Goal: Information Seeking & Learning: Compare options

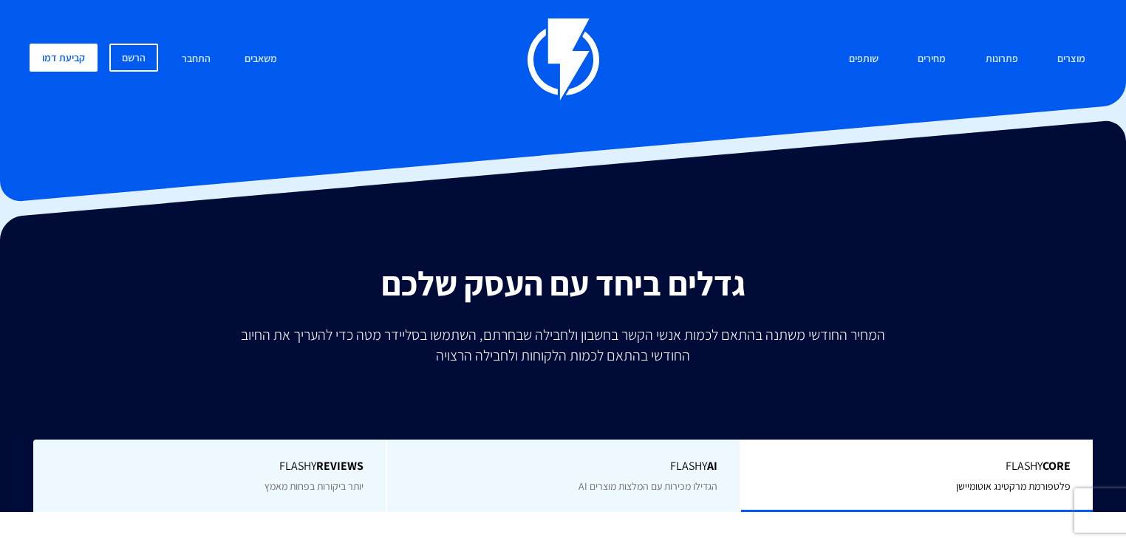
scroll to position [355, 0]
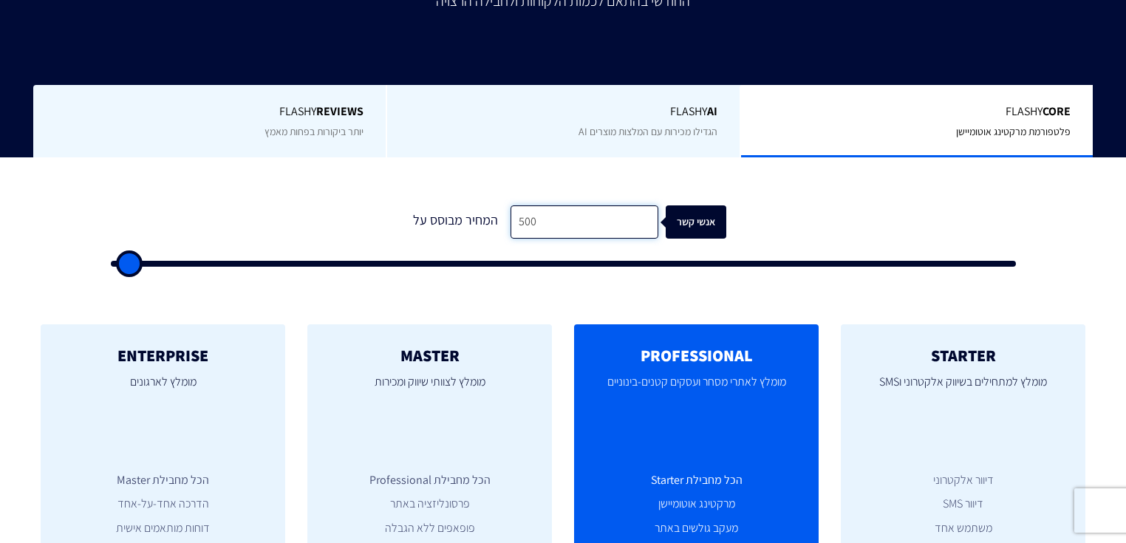
click at [599, 224] on input "500" at bounding box center [585, 221] width 148 height 33
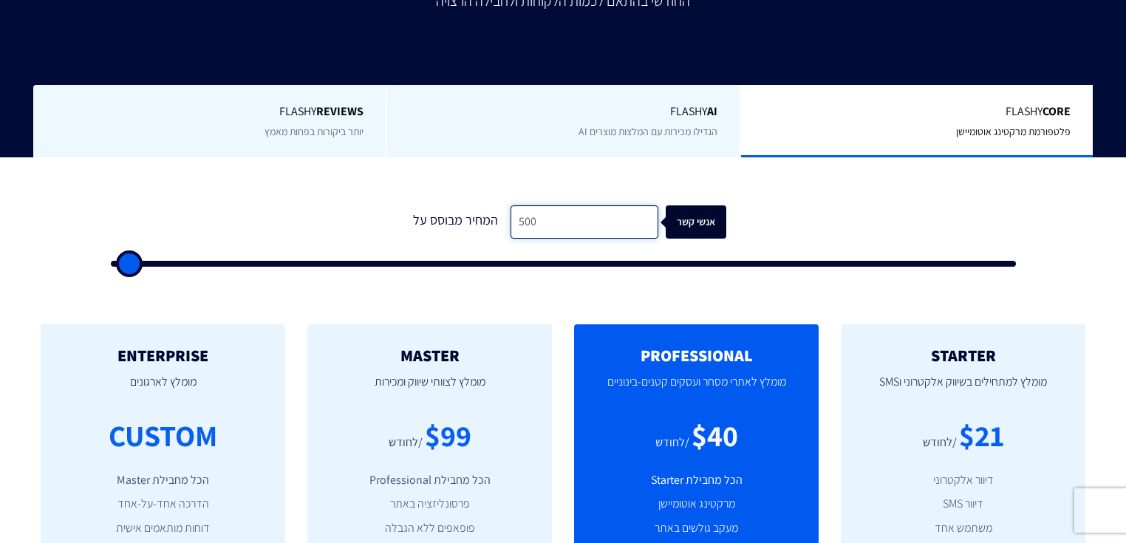
click at [599, 224] on input "500" at bounding box center [585, 221] width 148 height 33
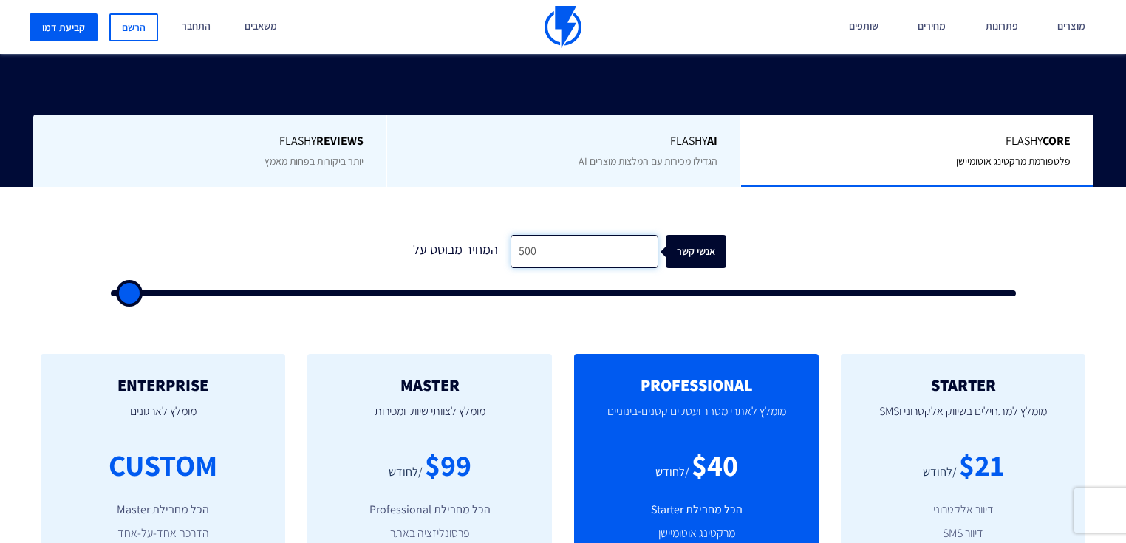
click at [548, 235] on input "500" at bounding box center [585, 251] width 148 height 33
drag, startPoint x: 548, startPoint y: 222, endPoint x: 511, endPoint y: 222, distance: 36.2
click at [512, 235] on input "500" at bounding box center [585, 251] width 148 height 33
click at [565, 235] on input "500" at bounding box center [585, 251] width 148 height 33
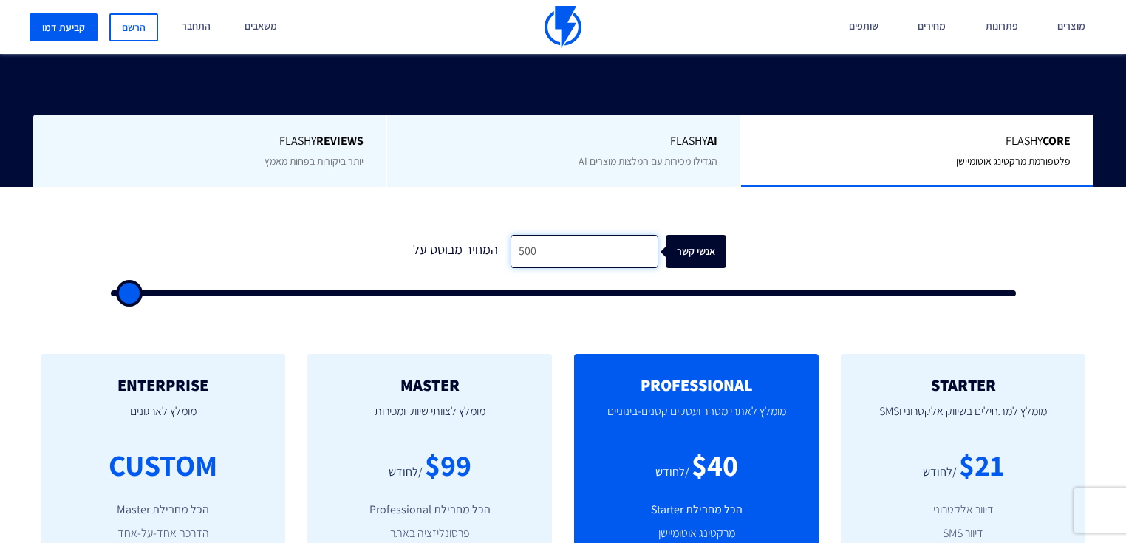
click at [565, 235] on input "500" at bounding box center [585, 251] width 148 height 33
click at [549, 235] on input "500" at bounding box center [585, 251] width 148 height 33
click at [550, 235] on input "500" at bounding box center [585, 251] width 148 height 33
click at [546, 235] on input "500" at bounding box center [585, 251] width 148 height 33
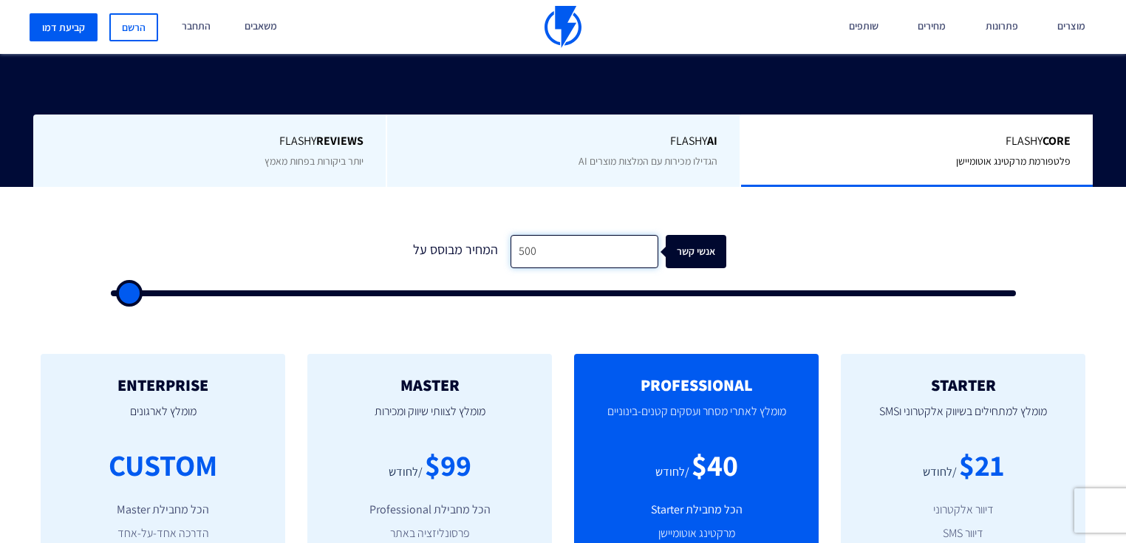
click at [550, 235] on input "500" at bounding box center [585, 251] width 148 height 33
click at [553, 235] on input "500" at bounding box center [585, 251] width 148 height 33
click at [554, 235] on input "500" at bounding box center [585, 251] width 148 height 33
type input "1"
type input "500"
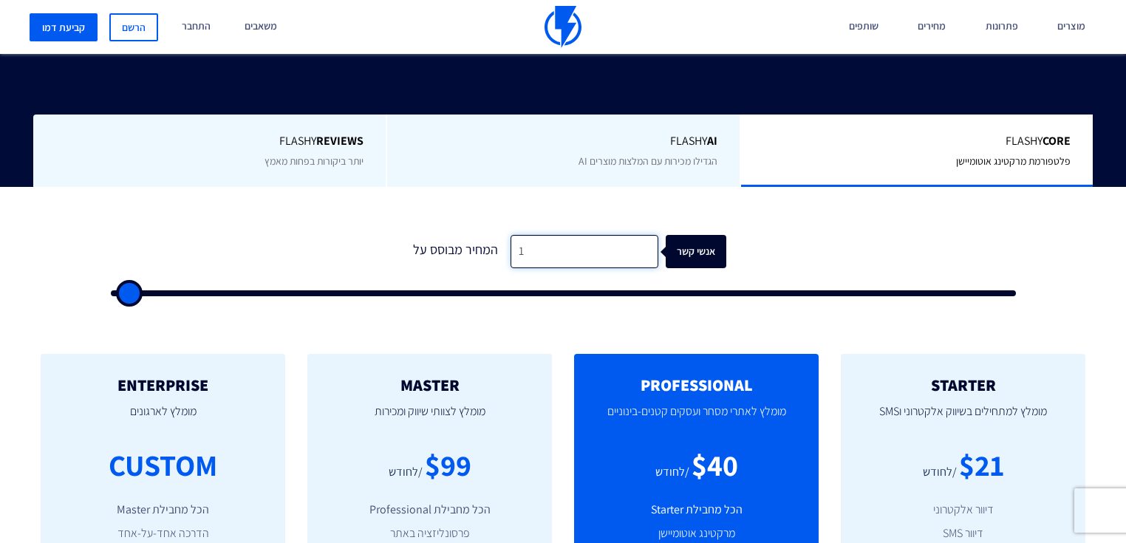
type input "10"
type input "500"
type input "100"
type input "500"
type input "1,000"
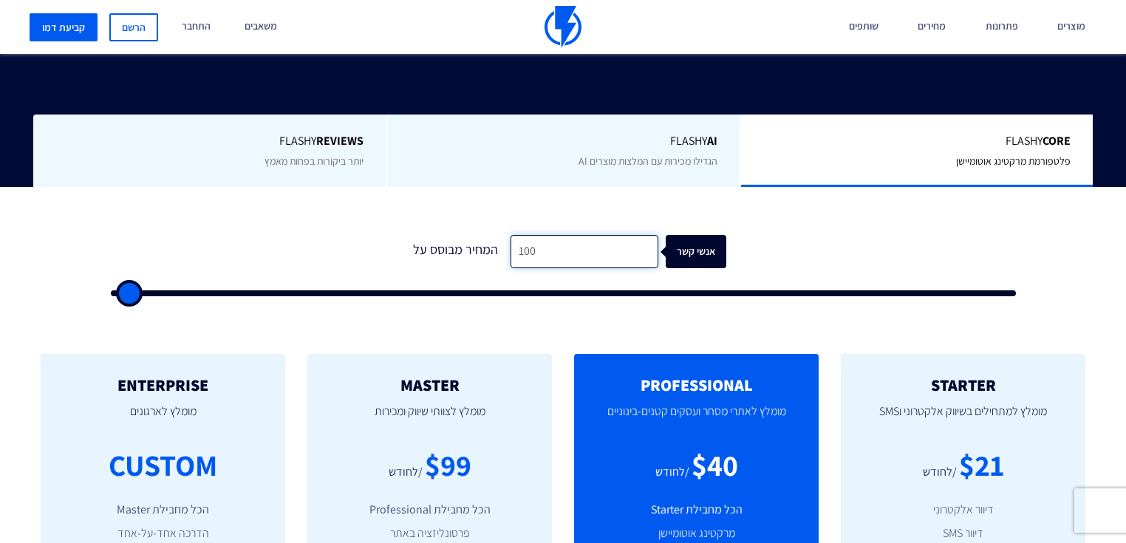
type input "1000"
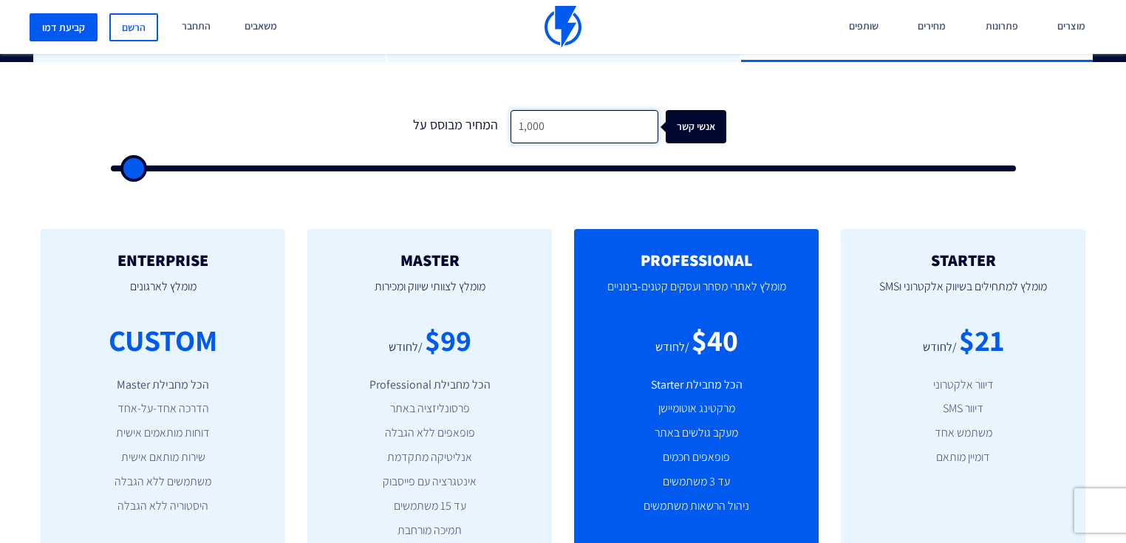
scroll to position [532, 0]
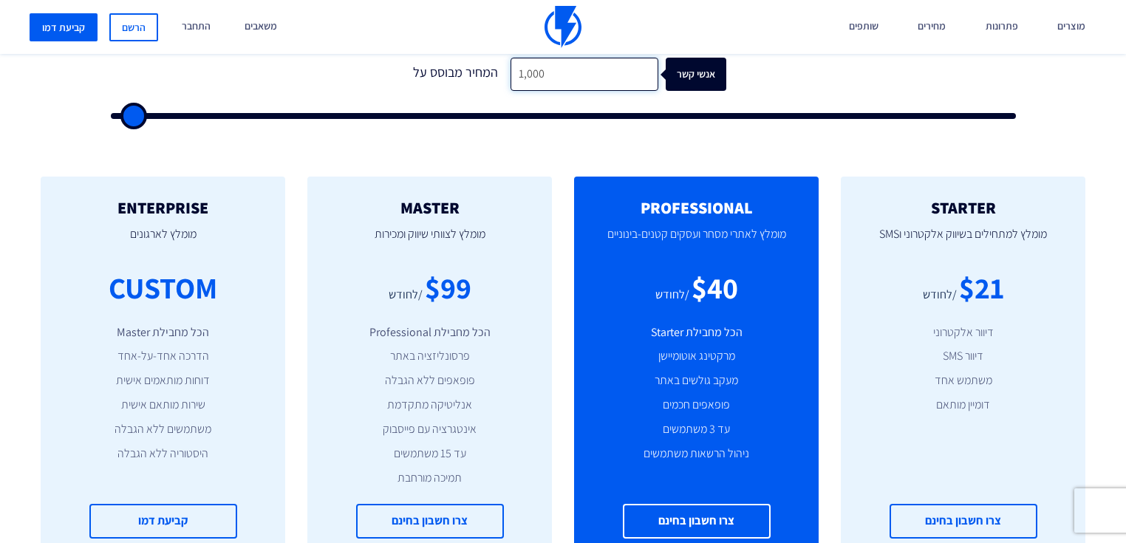
type input "1,000"
drag, startPoint x: 892, startPoint y: 106, endPoint x: 956, endPoint y: 228, distance: 137.2
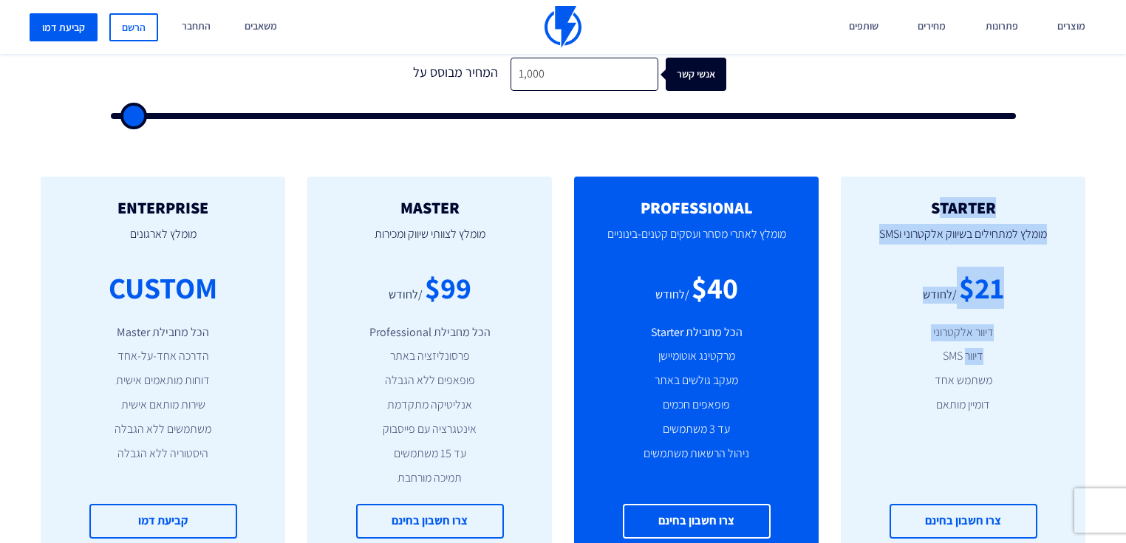
drag, startPoint x: 937, startPoint y: 168, endPoint x: 964, endPoint y: 317, distance: 151.7
click at [964, 317] on div "STARTER מומלץ למתחילים בשיווק אלקטרוני וSMS $21 /לחודש דיוור אלקטרוני דיוור SMS…" at bounding box center [963, 369] width 245 height 384
click at [964, 324] on ul "דיוור אלקטרוני דיוור SMS משתמש אחד דומיין מותאם" at bounding box center [963, 368] width 200 height 89
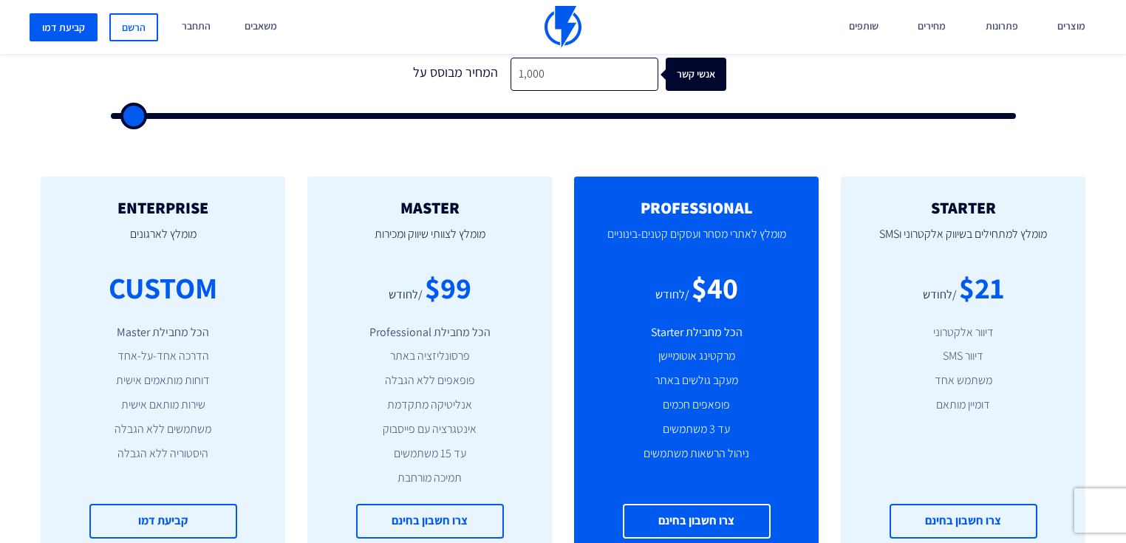
click at [964, 372] on li "משתמש אחד" at bounding box center [963, 380] width 200 height 17
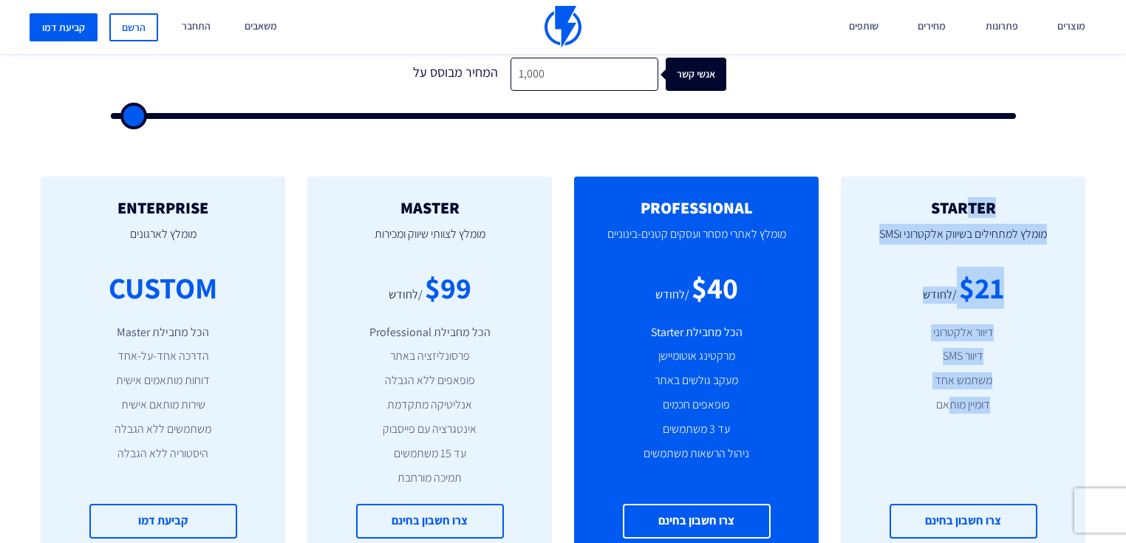
drag, startPoint x: 948, startPoint y: 389, endPoint x: 969, endPoint y: 183, distance: 208.0
click at [969, 183] on div "STARTER מומלץ למתחילים בשיווק אלקטרוני וSMS $21 /לחודש דיוור אלקטרוני דיוור SMS…" at bounding box center [963, 369] width 245 height 384
click at [969, 199] on h2 "STARTER" at bounding box center [963, 208] width 200 height 18
drag, startPoint x: 944, startPoint y: 168, endPoint x: 974, endPoint y: 364, distance: 198.1
click at [974, 364] on div "STARTER מומלץ למתחילים בשיווק אלקטרוני וSMS $21 /לחודש דיוור אלקטרוני דיוור SMS…" at bounding box center [963, 369] width 245 height 384
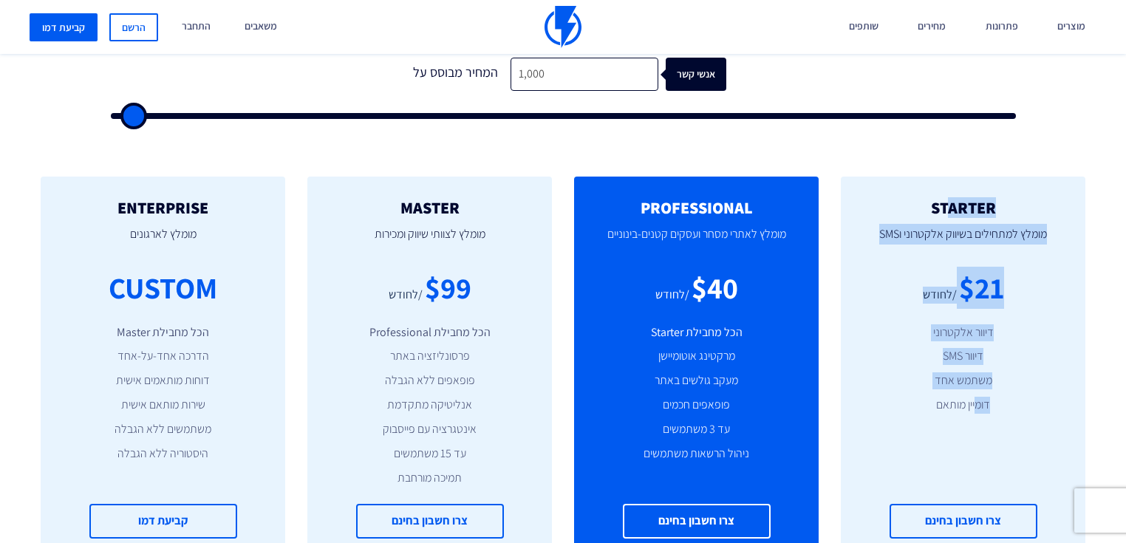
click at [975, 363] on ul "דיוור אלקטרוני דיוור SMS משתמש אחד דומיין מותאם" at bounding box center [963, 368] width 200 height 89
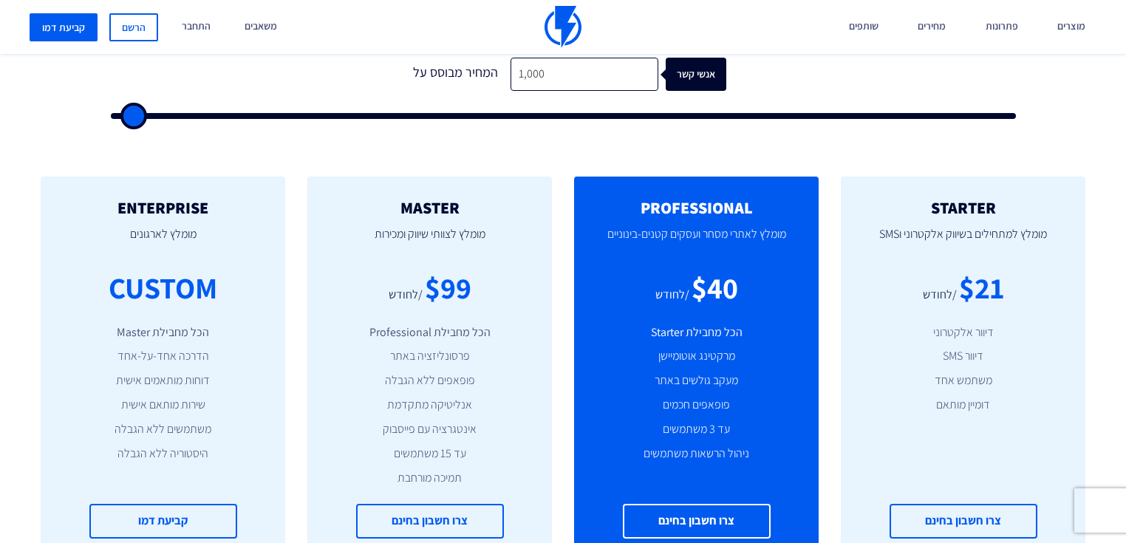
click at [947, 390] on div "STARTER מומלץ למתחילים בשיווק אלקטרוני וSMS $21 /לחודש דיוור אלקטרוני דיוור SMS…" at bounding box center [963, 369] width 245 height 384
drag, startPoint x: 944, startPoint y: 393, endPoint x: 987, endPoint y: 258, distance: 142.1
click at [987, 258] on div "STARTER מומלץ למתחילים בשיווק אלקטרוני וSMS $21 /לחודש דיוור אלקטרוני דיוור SMS…" at bounding box center [963, 369] width 245 height 384
click at [987, 267] on div "$21" at bounding box center [981, 288] width 45 height 42
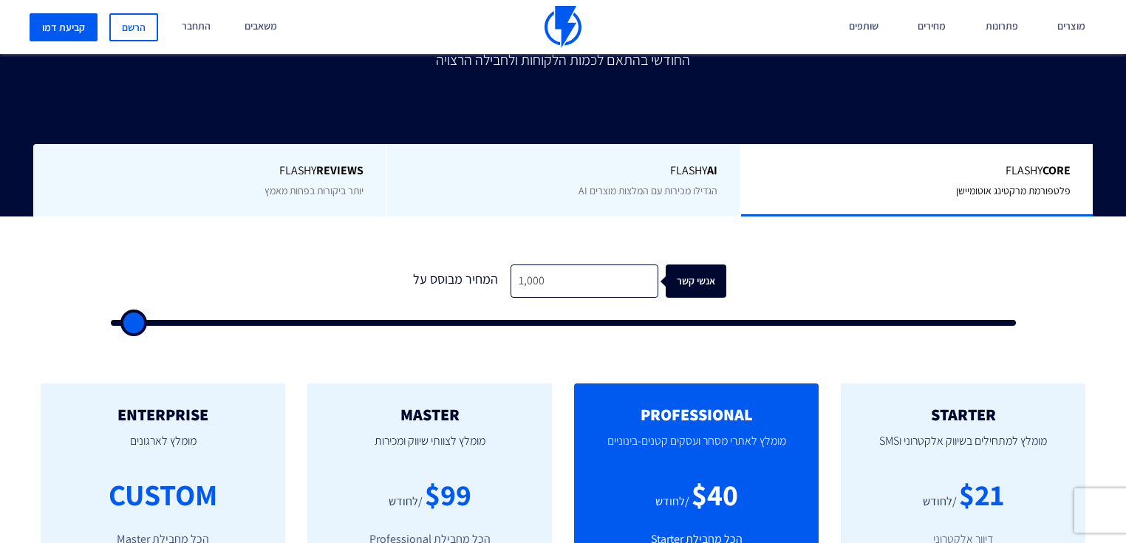
scroll to position [473, 0]
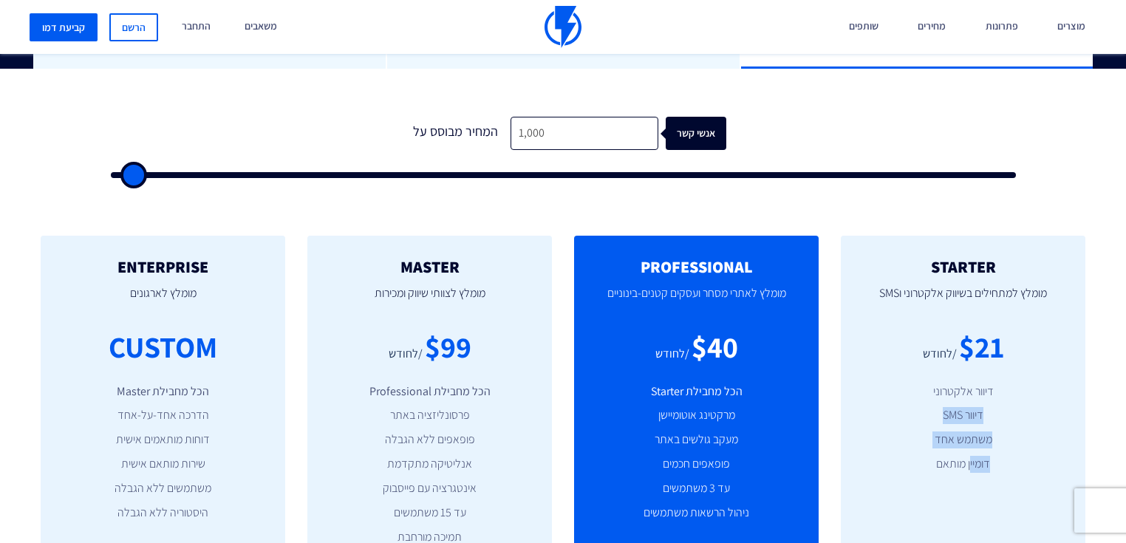
drag, startPoint x: 978, startPoint y: 406, endPoint x: 970, endPoint y: 443, distance: 38.6
click at [970, 443] on div "STARTER מומלץ למתחילים בשיווק אלקטרוני וSMS $21 /לחודש דיוור אלקטרוני דיוור SMS…" at bounding box center [963, 428] width 245 height 384
click at [970, 456] on li "דומיין מותאם" at bounding box center [963, 464] width 200 height 17
click at [972, 456] on li "דומיין מותאם" at bounding box center [963, 464] width 200 height 17
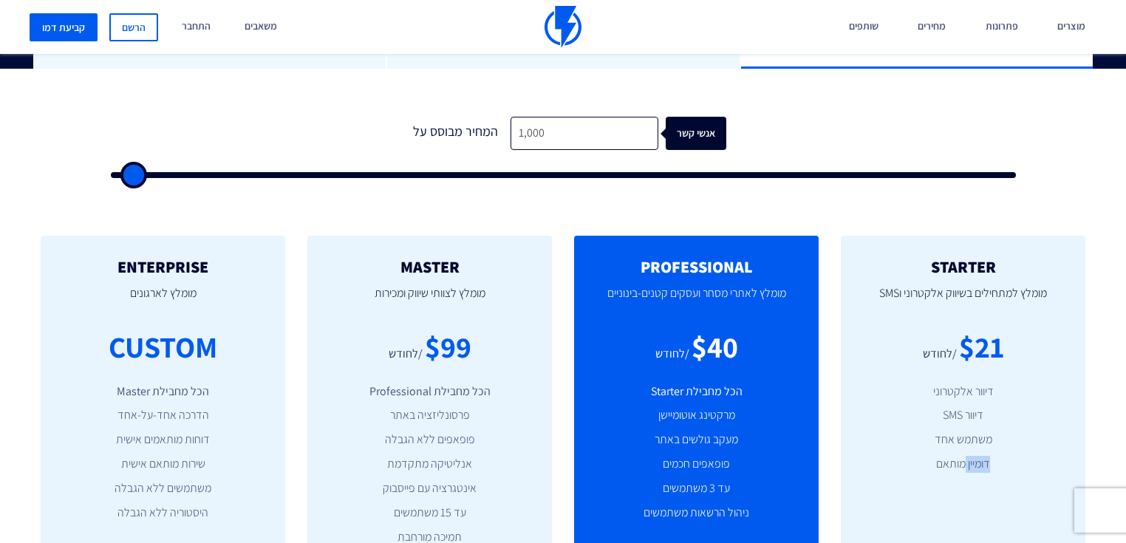
click at [972, 456] on li "דומיין מותאם" at bounding box center [963, 464] width 200 height 17
type input "2000"
type input "2,500"
type input "2500"
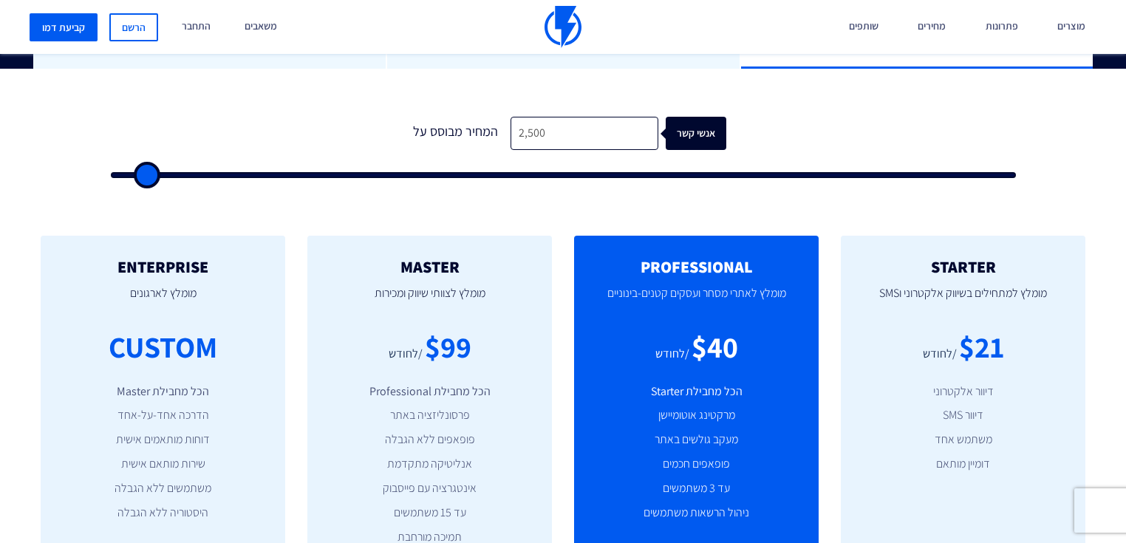
type input "3,500"
type input "3500"
type input "4,500"
type input "4500"
type input "5,500"
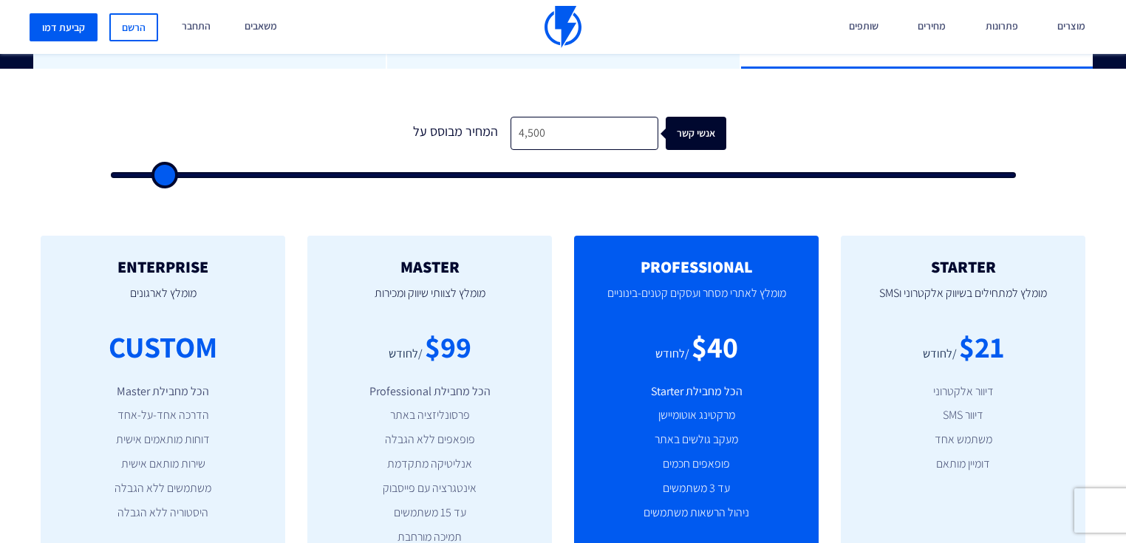
type input "5500"
type input "9,500"
type input "9500"
type input "11,500"
type input "11500"
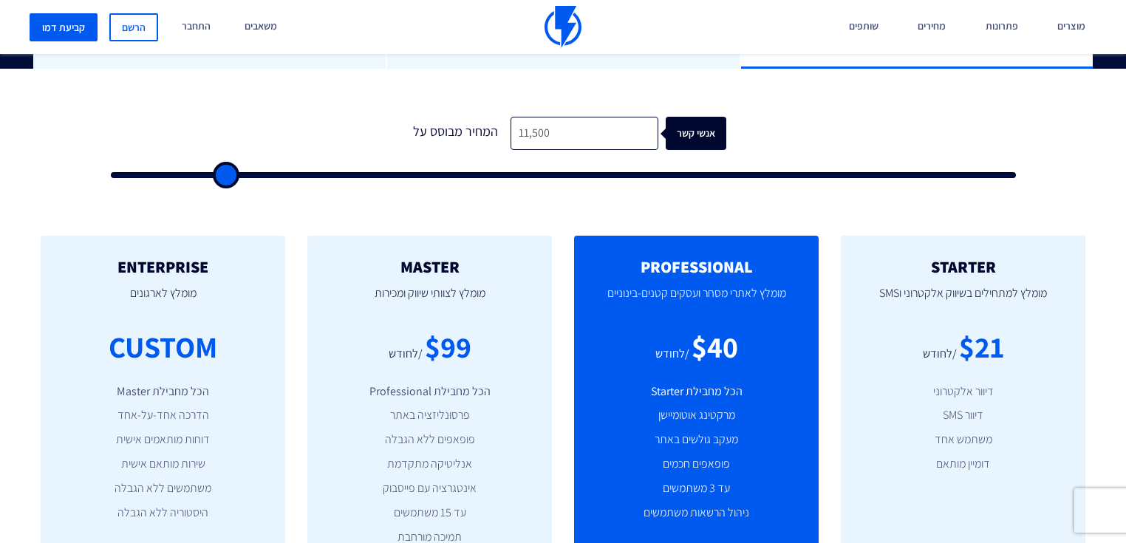
type input "15,000"
type input "15000"
type input "18,500"
type input "18500"
type input "23,000"
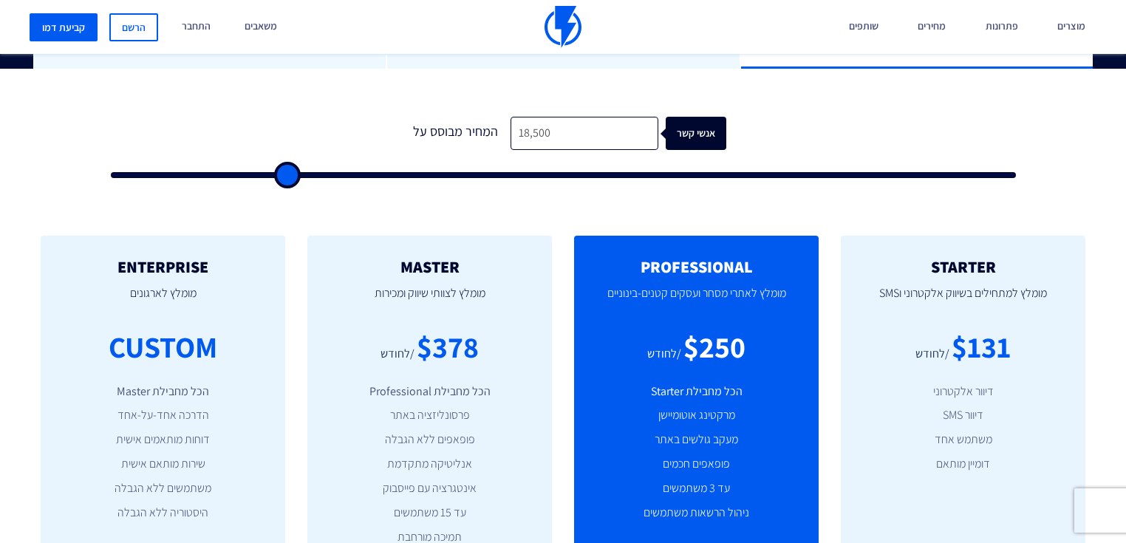
type input "23000"
type input "29,000"
type input "29000"
type input "34,500"
type input "34500"
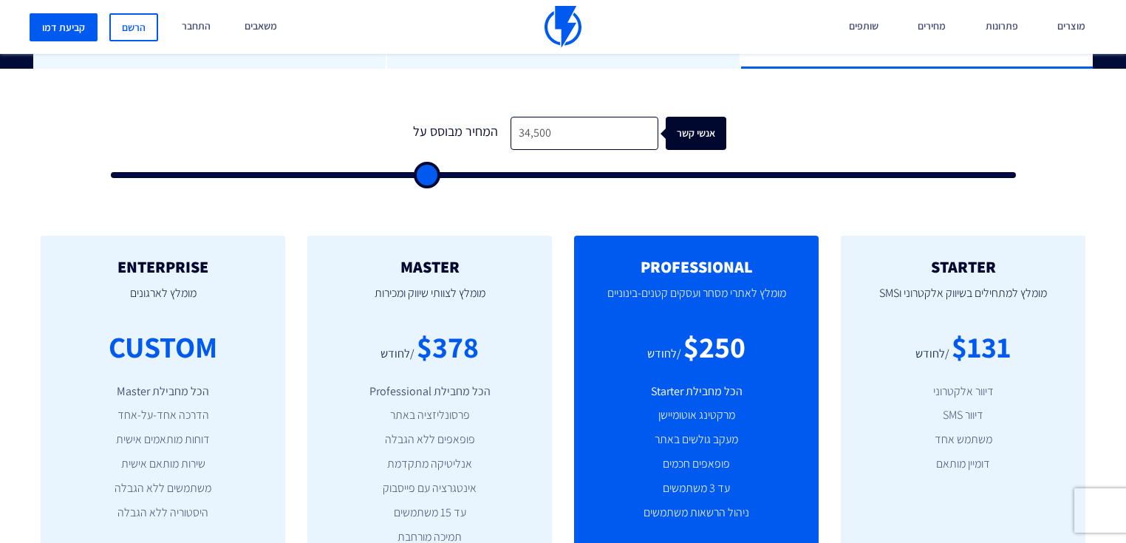
type input "41,500"
type input "41500"
type input "48,500"
type input "48500"
type input "55,500"
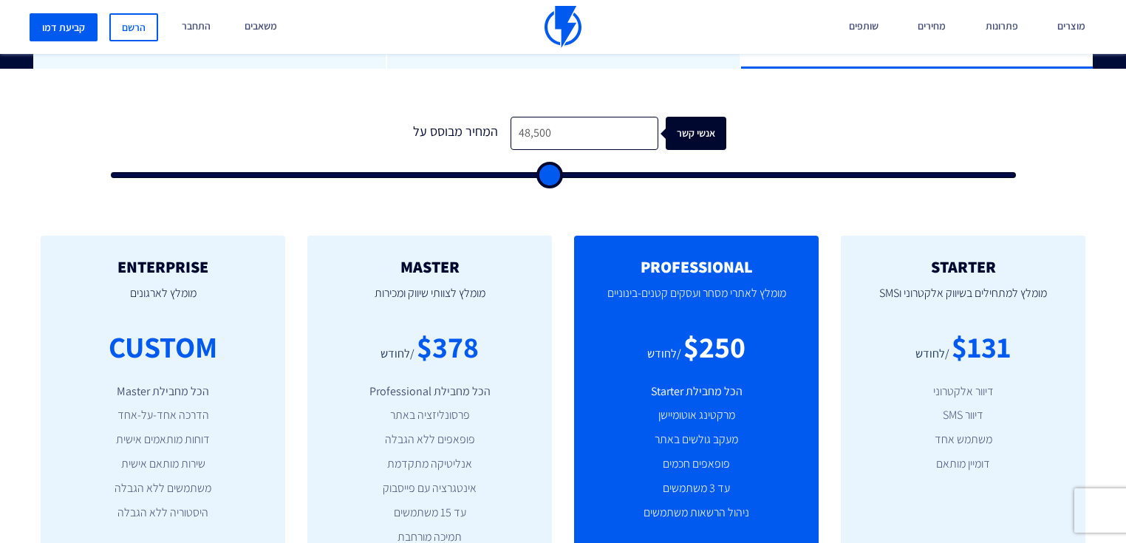
type input "55500"
type input "62,500"
type input "62500"
type input "69,500"
type input "69500"
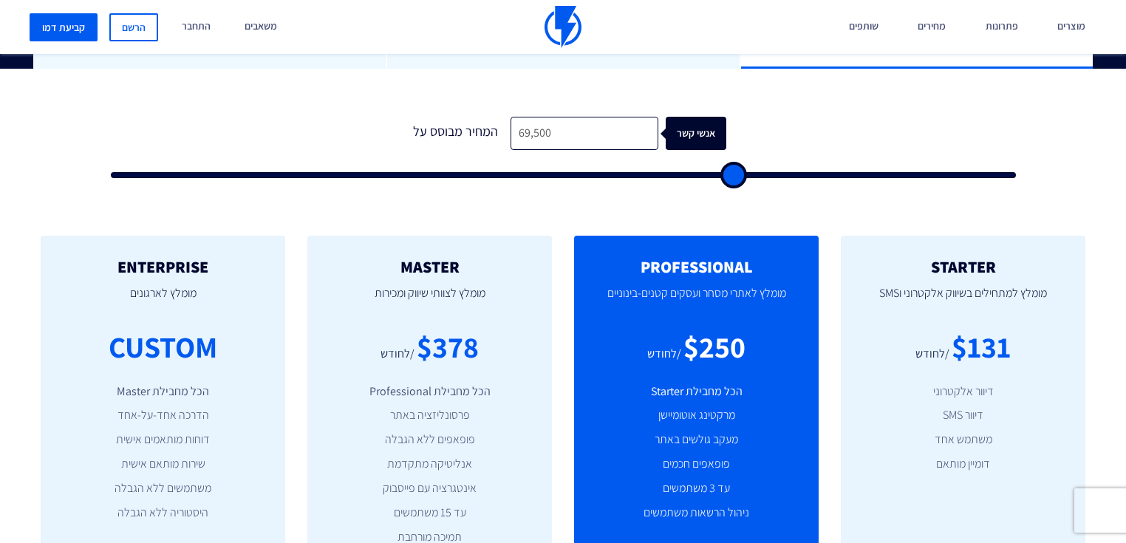
type input "76,500"
type input "76500"
type input "82,500"
type input "82500"
type input "89,500"
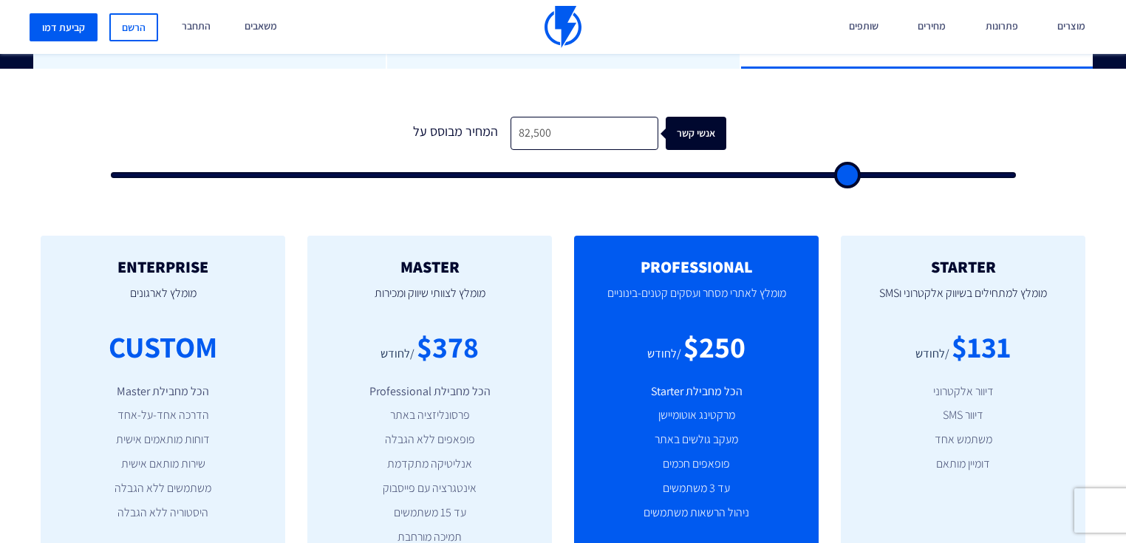
type input "89500"
type input "95,500"
type input "95500"
type input "100,000"
type input "100000"
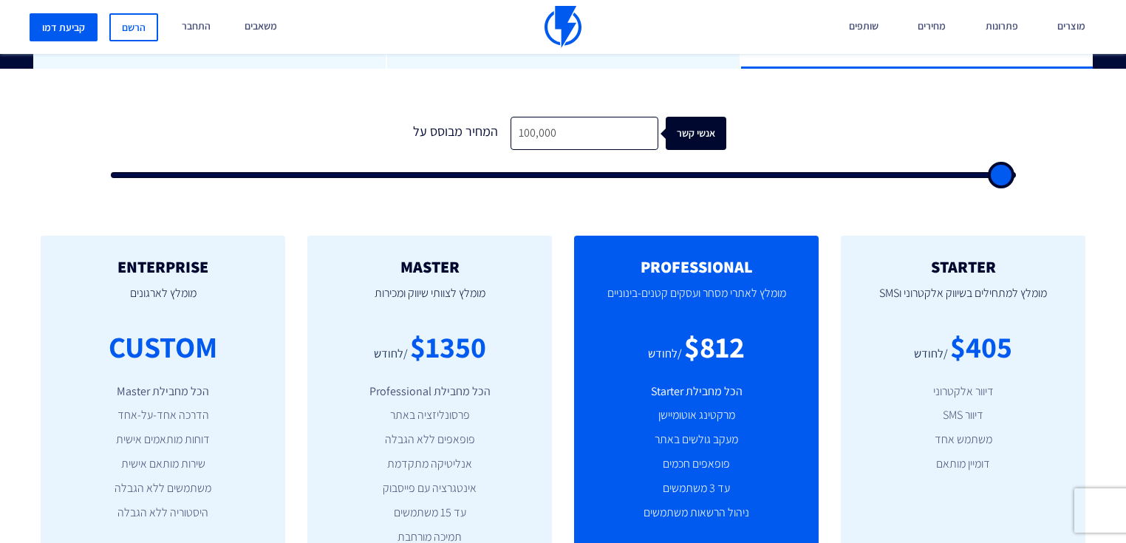
type input "96,500"
type input "96500"
type input "89,500"
type input "89500"
type input "87,500"
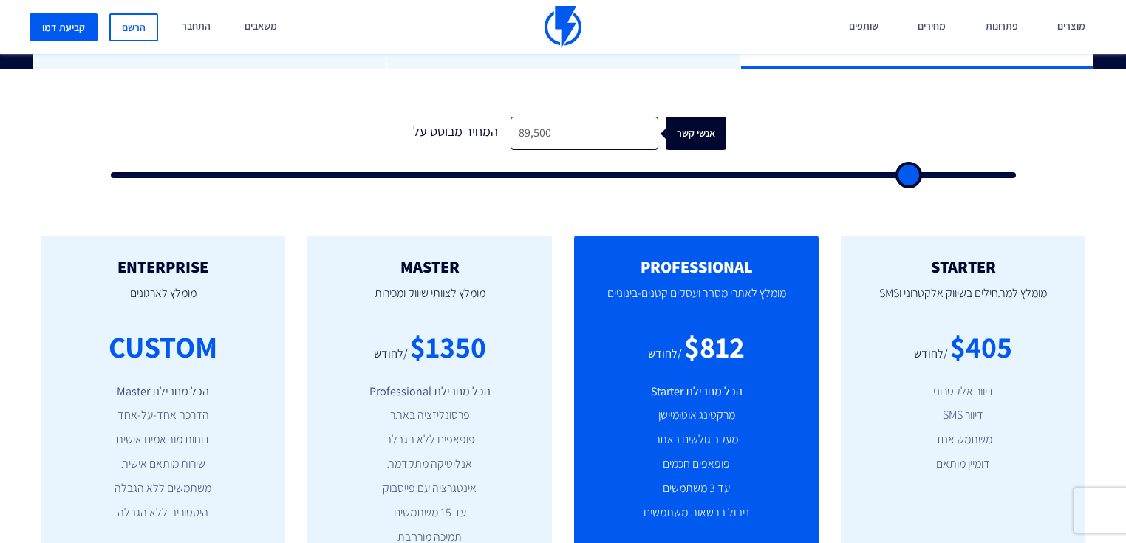
type input "87500"
type input "80,000"
type input "80000"
type input "72,500"
type input "72500"
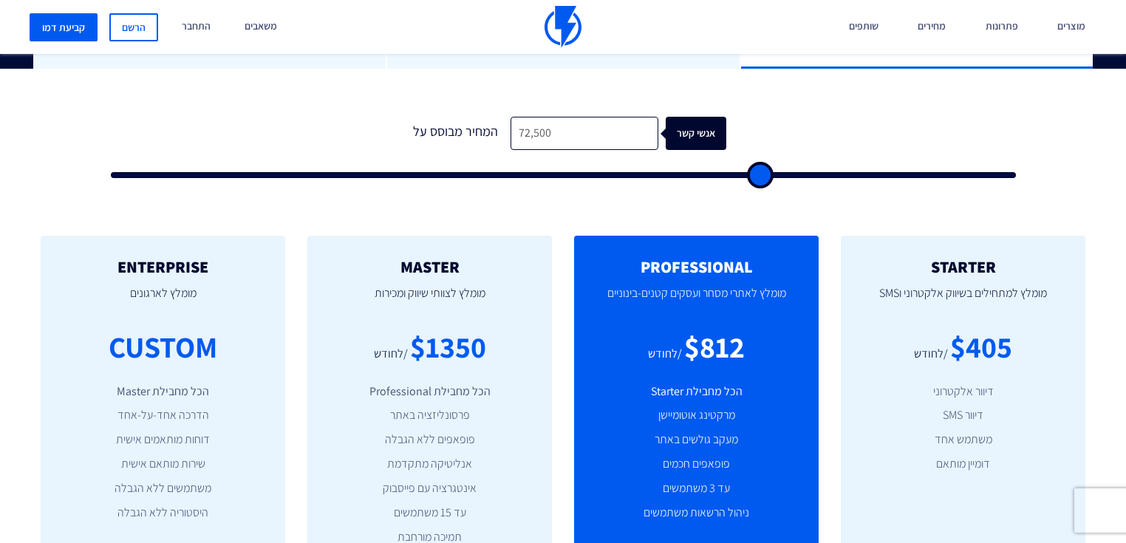
type input "63,000"
type input "63000"
type input "53,500"
type input "53500"
type input "43,000"
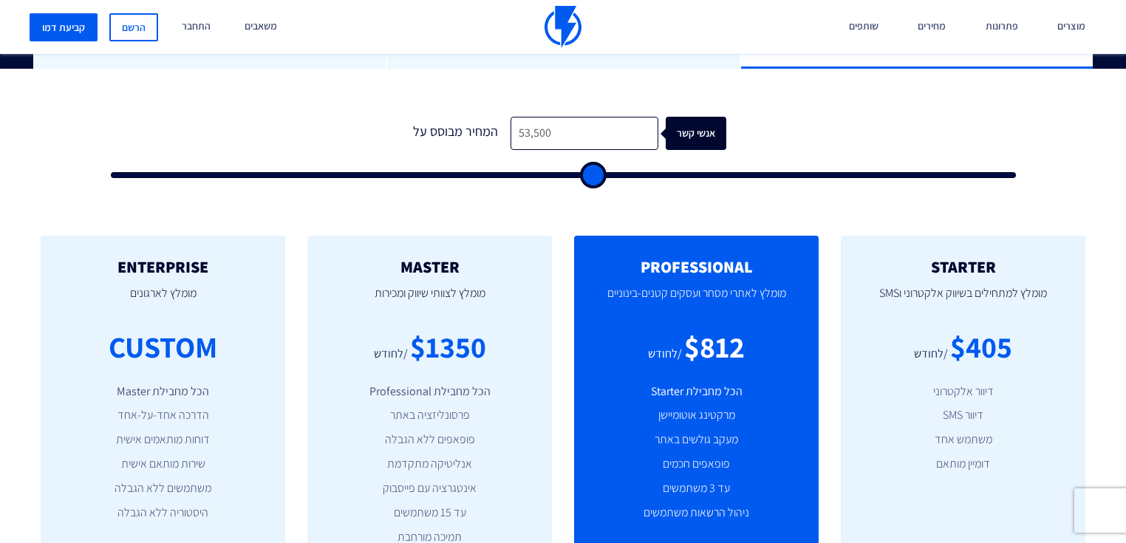
type input "43000"
type input "33,000"
type input "33000"
type input "22,500"
type input "22500"
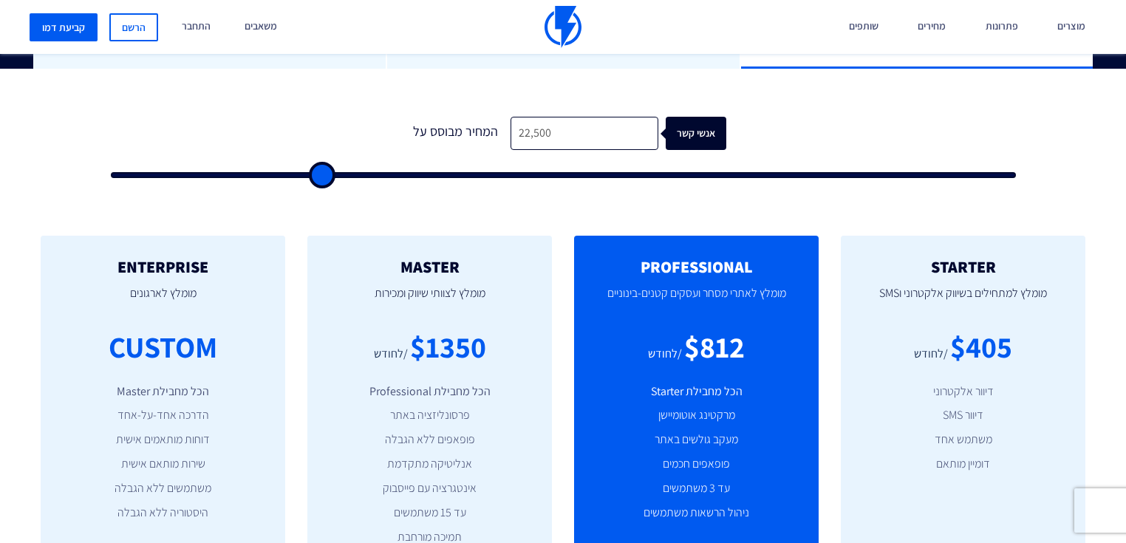
type input "12,000"
type input "12000"
type input "2,000"
type input "2000"
type input "500"
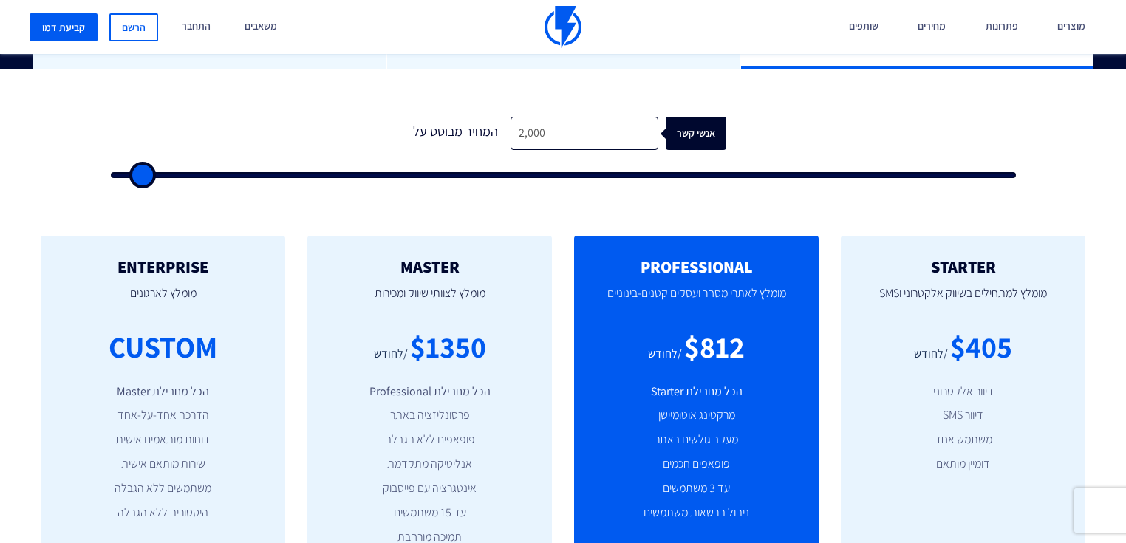
type input "500"
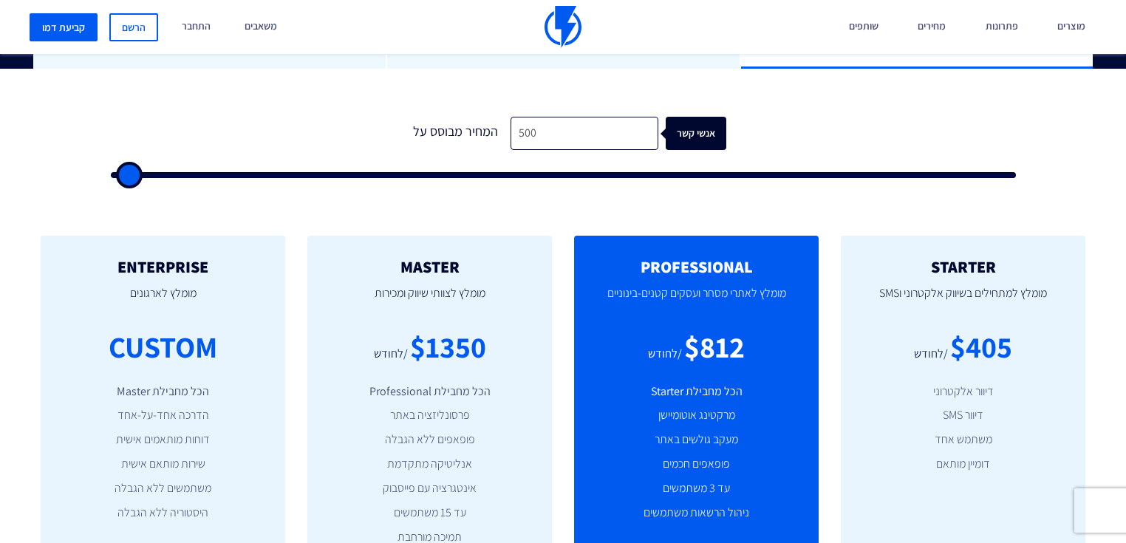
type input "500"
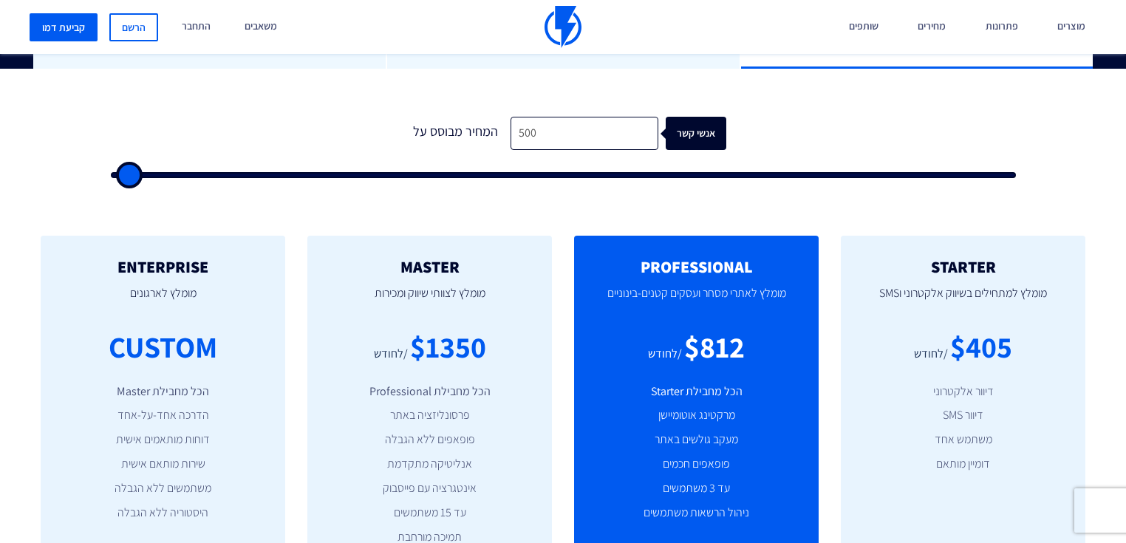
type input "500"
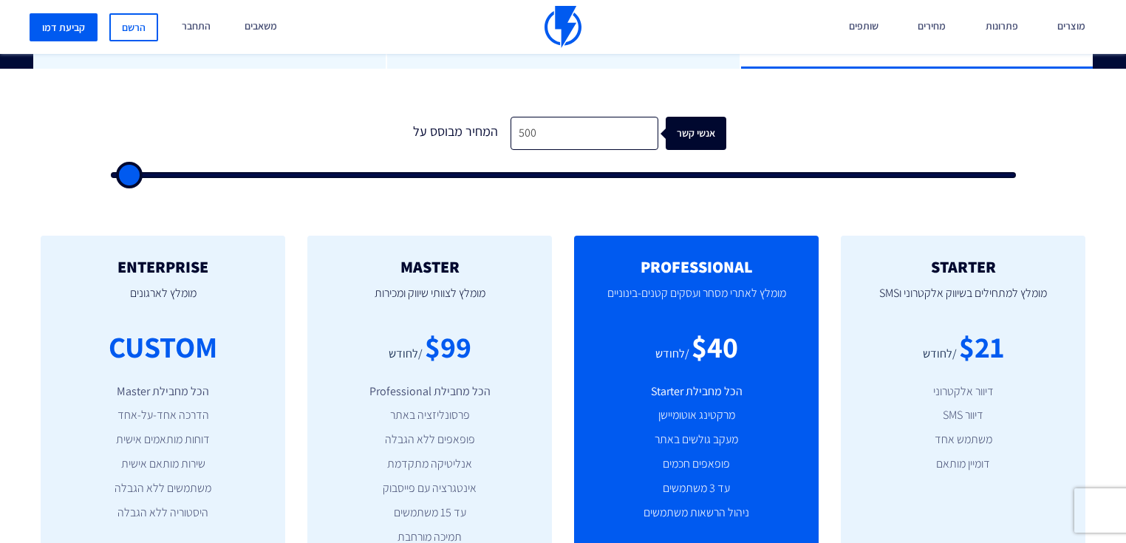
type input "500"
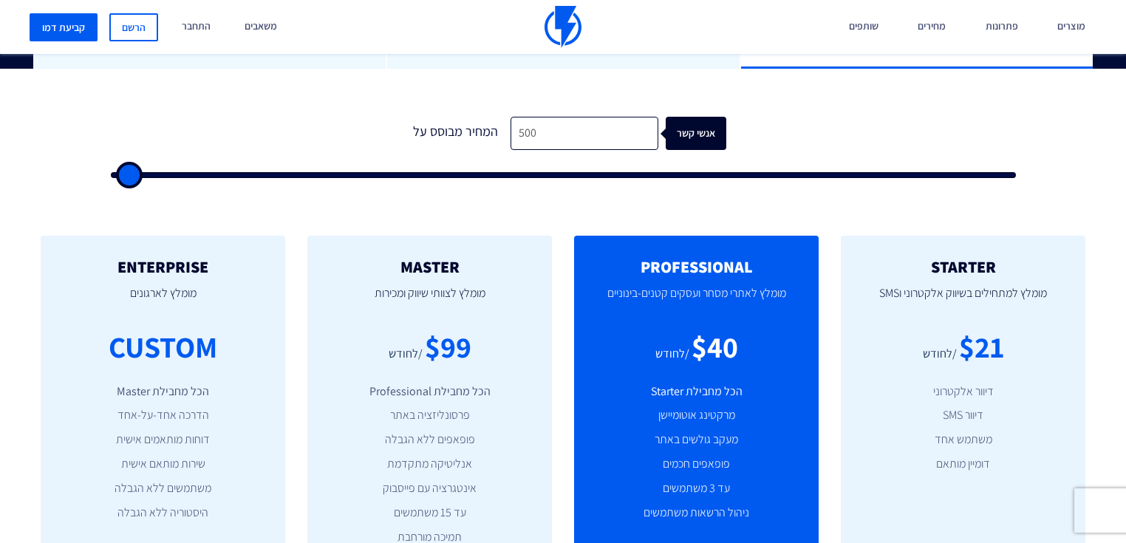
type input "500"
type input "2,000"
type input "2000"
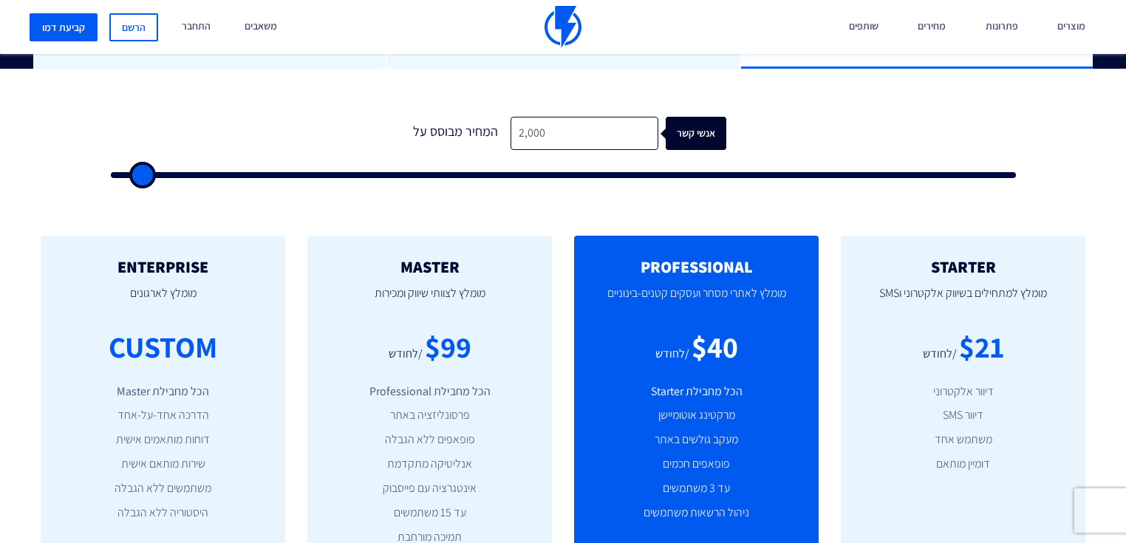
type input "10,000"
type input "10000"
type input "19,000"
type input "19000"
type input "30,500"
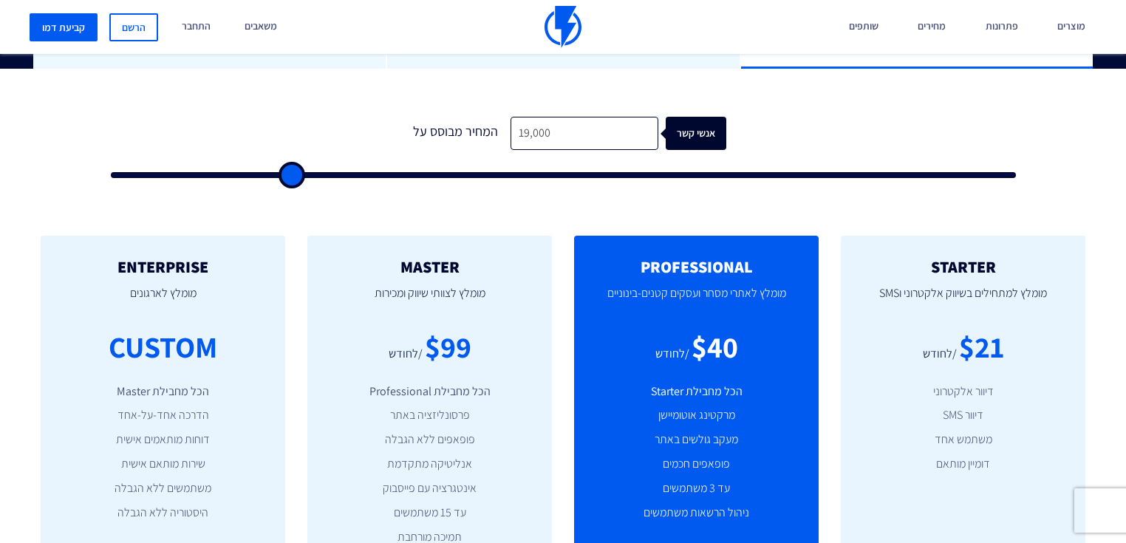
type input "30500"
type input "42,000"
type input "42000"
type input "56,000"
type input "56000"
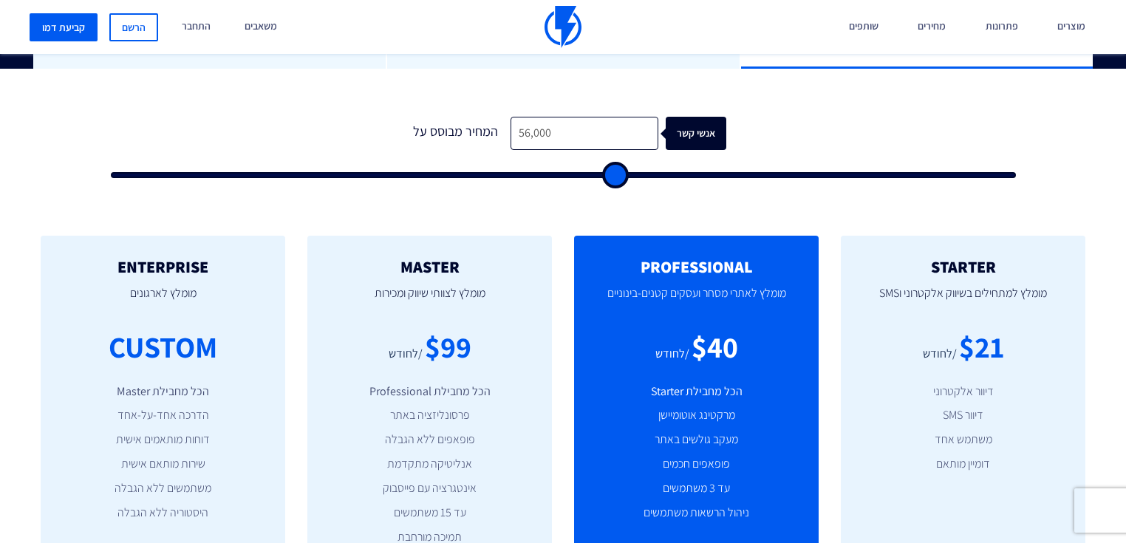
type input "70,500"
type input "70500"
type input "86,500"
type input "86500"
type input "100,000"
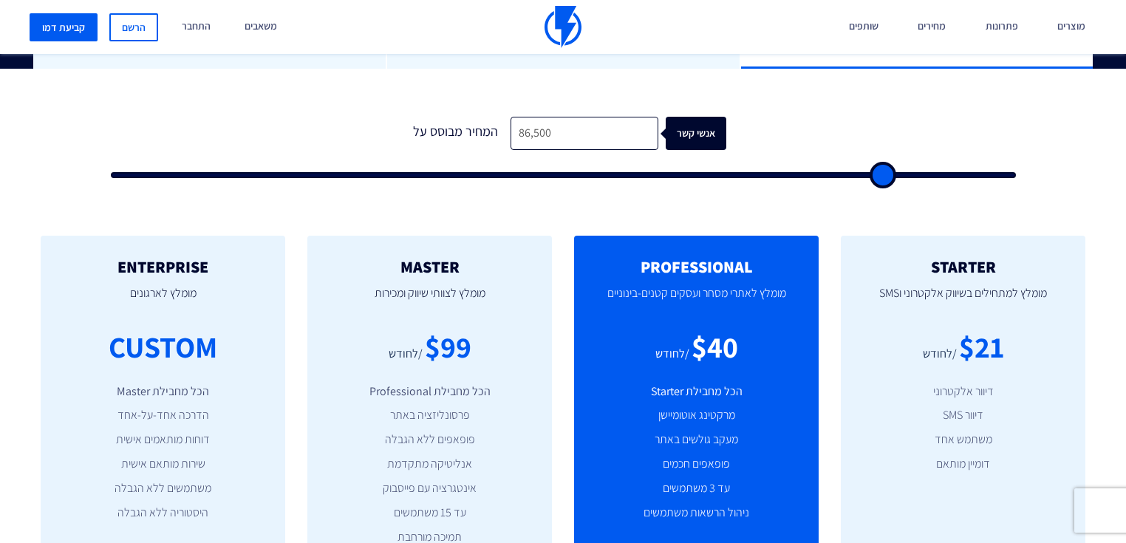
type input "100000"
type input "96,500"
type input "96500"
type input "86,000"
type input "86000"
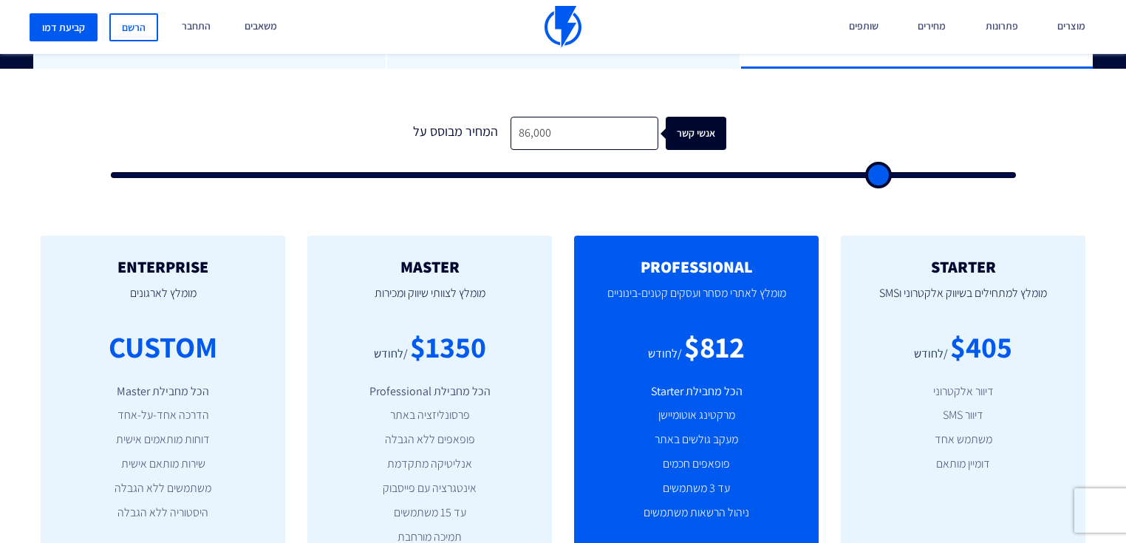
type input "74,000"
type input "74000"
type input "60,000"
type input "60000"
type input "44,500"
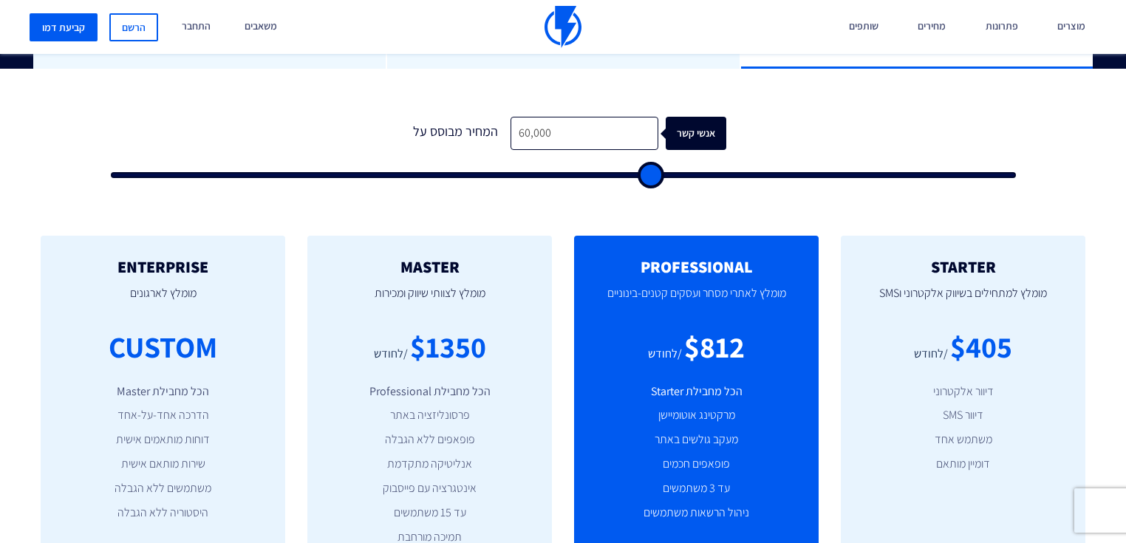
type input "44500"
type input "27,500"
type input "27500"
type input "10,500"
type input "10500"
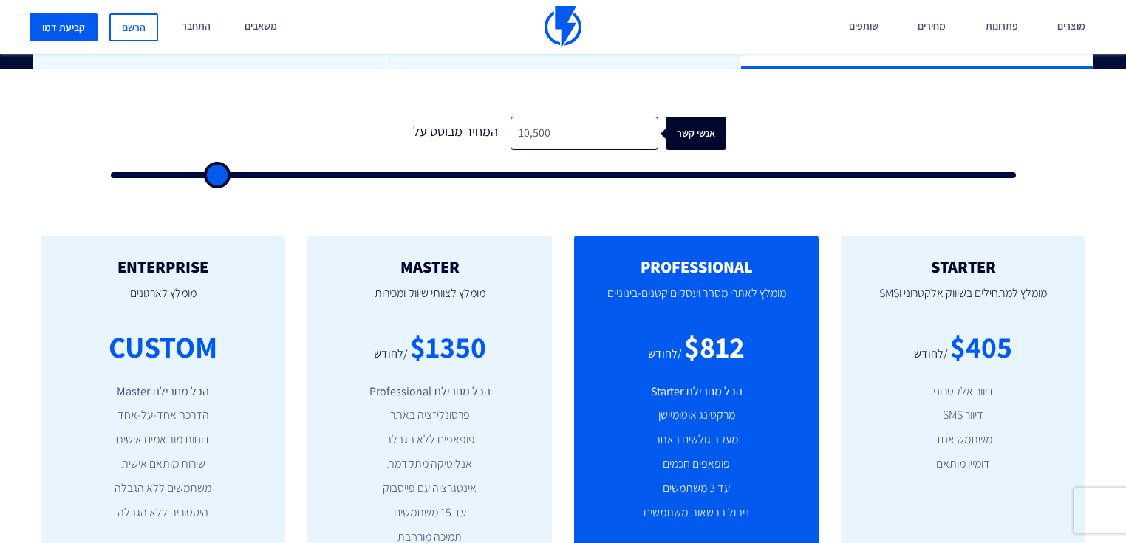
type input "500"
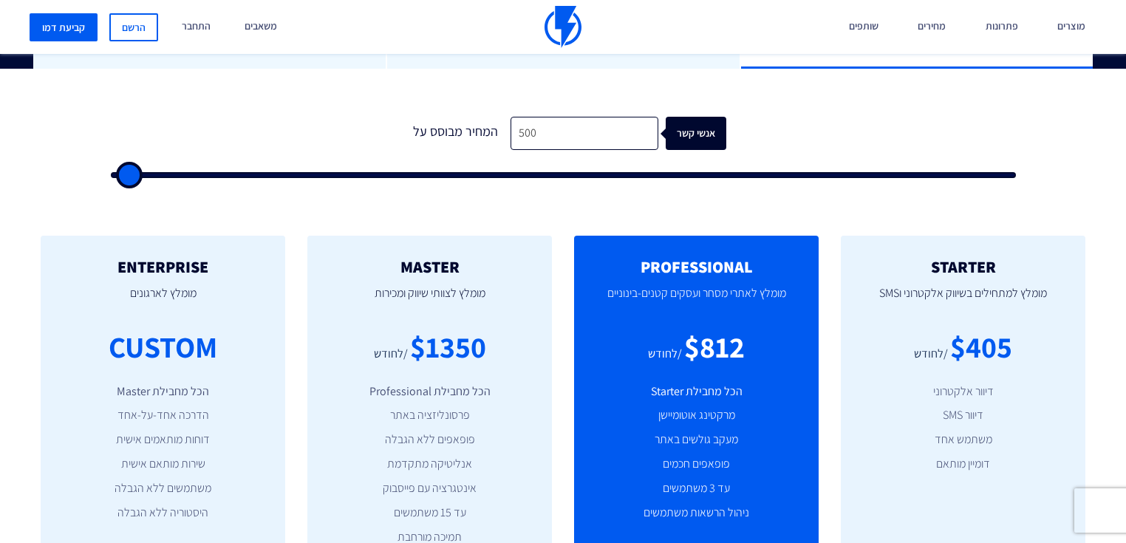
type input "500"
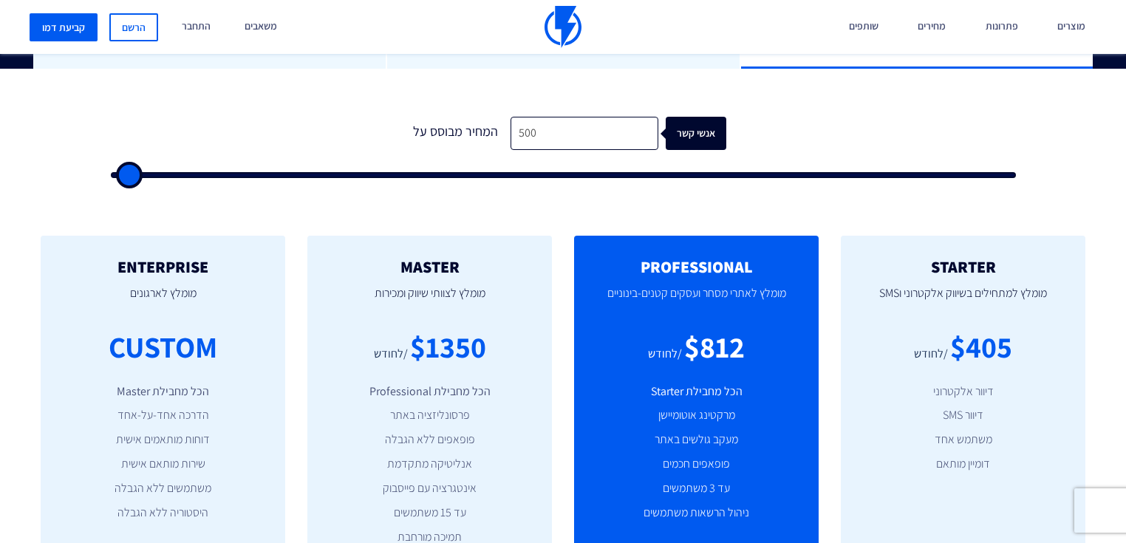
type input "500"
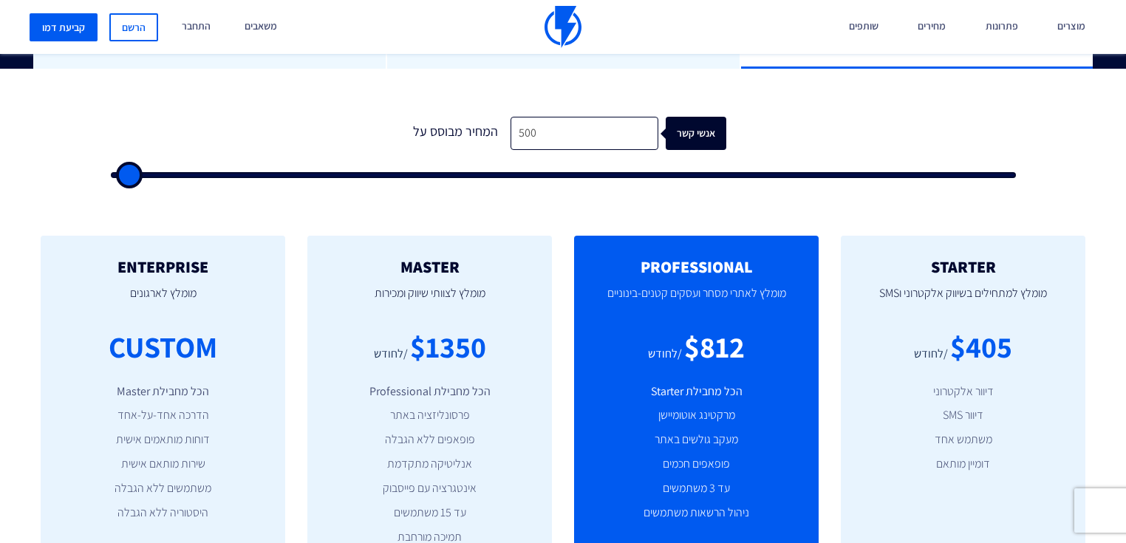
type input "500"
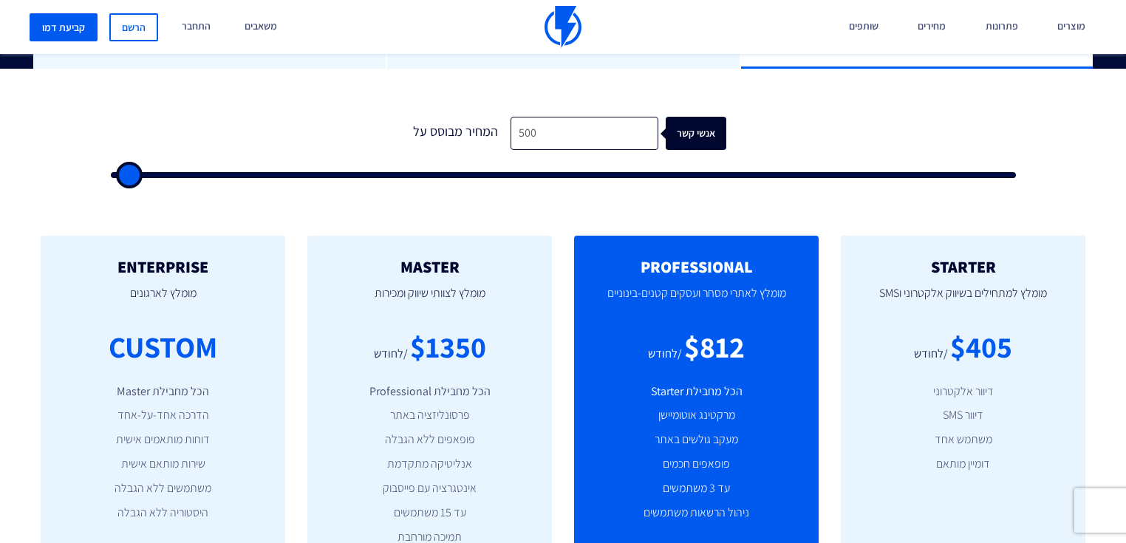
type input "500"
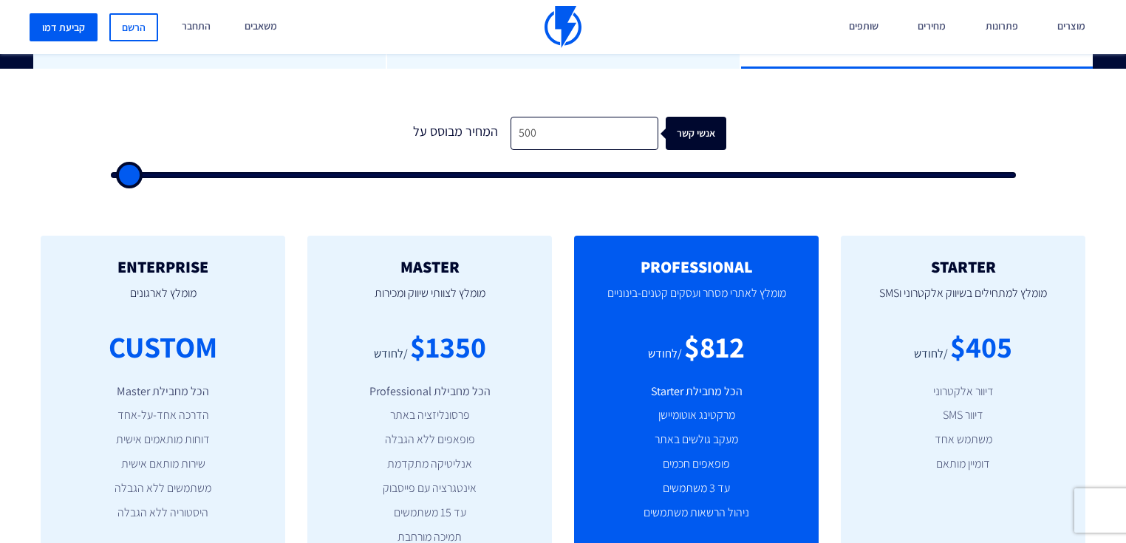
type input "500"
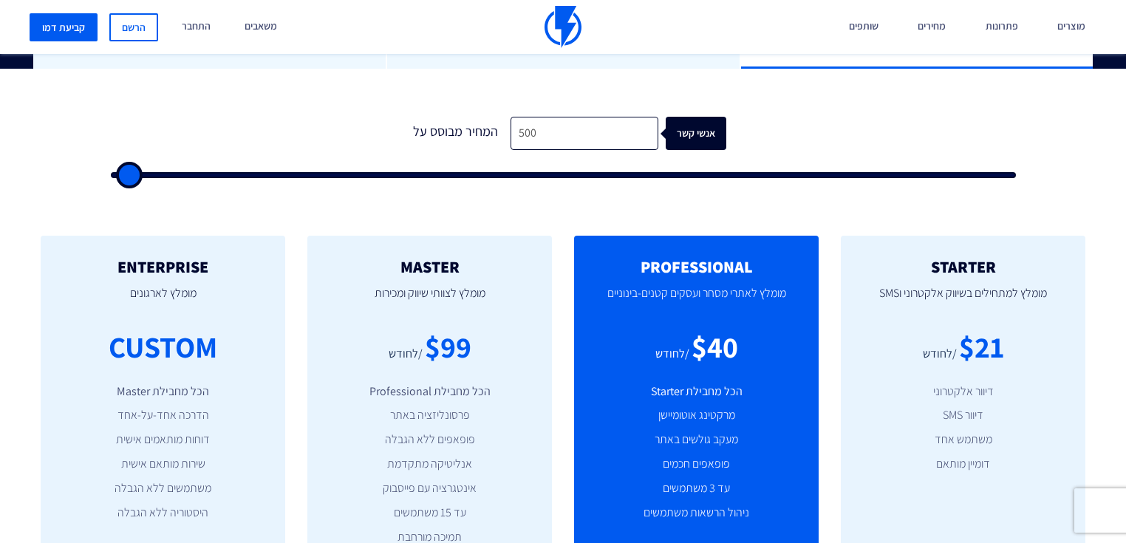
type input "500"
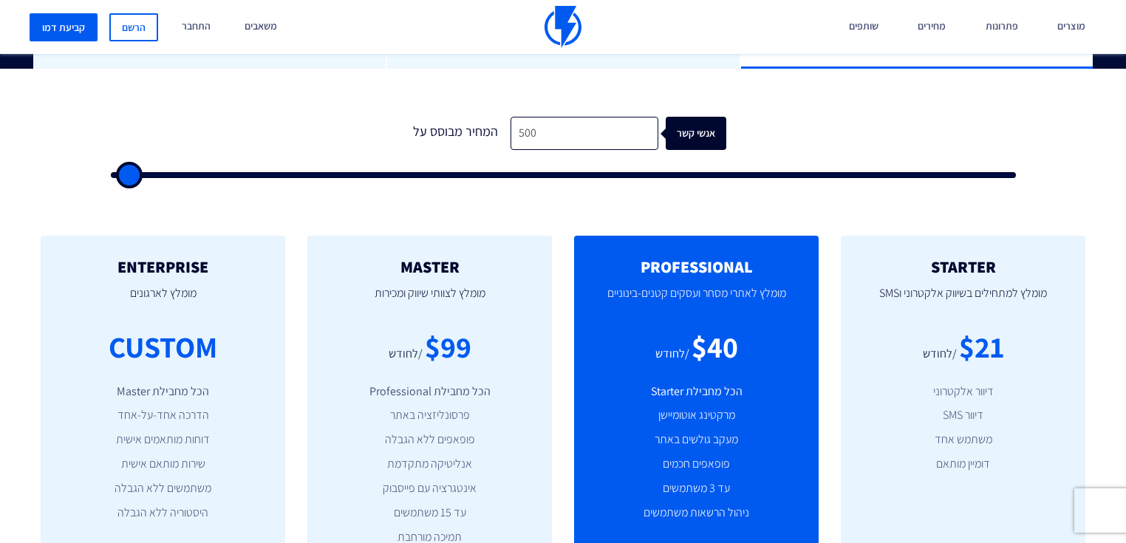
type input "500"
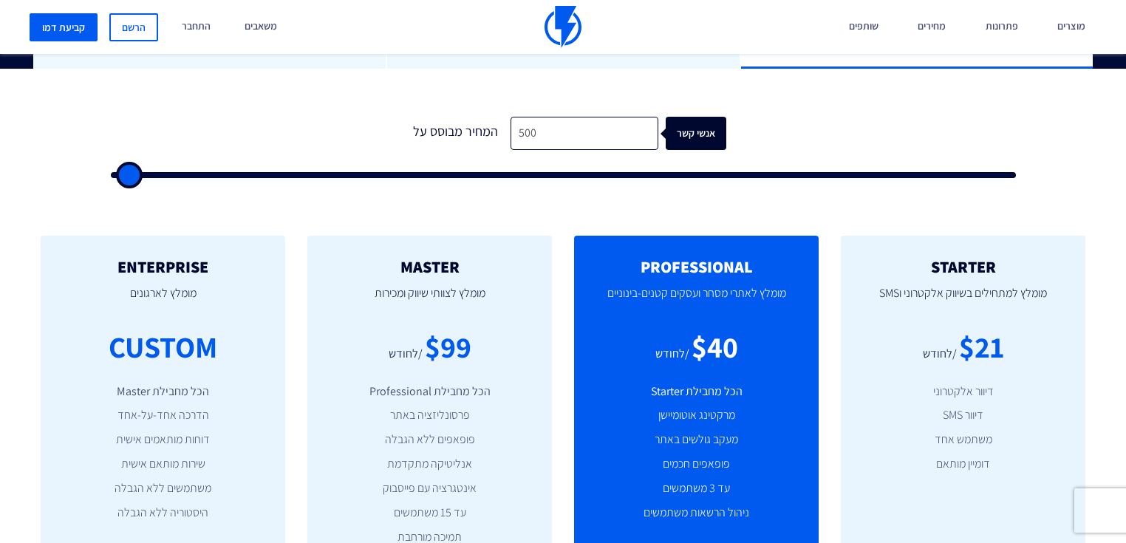
type input "500"
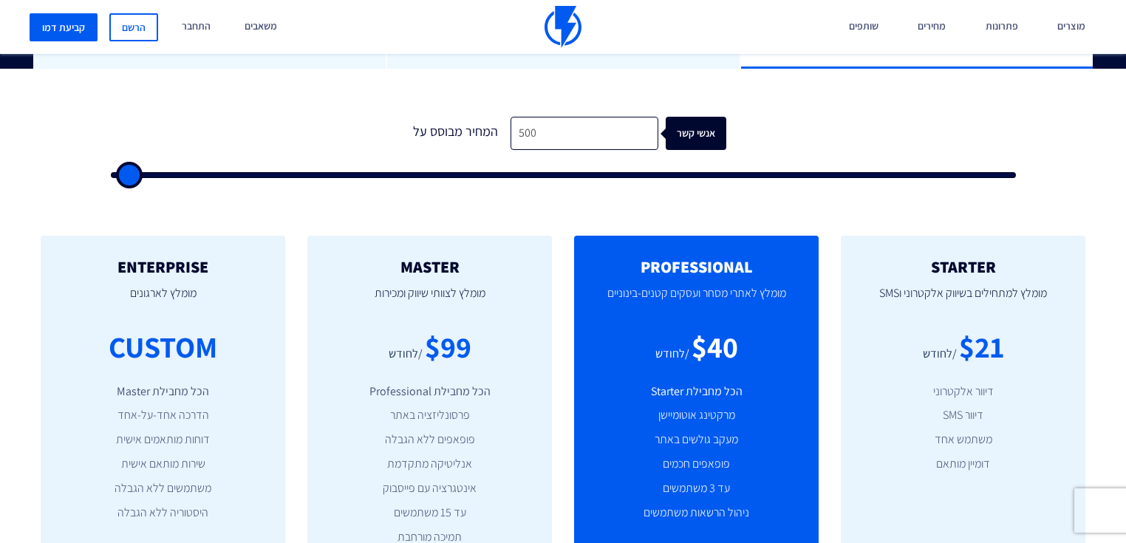
type input "500"
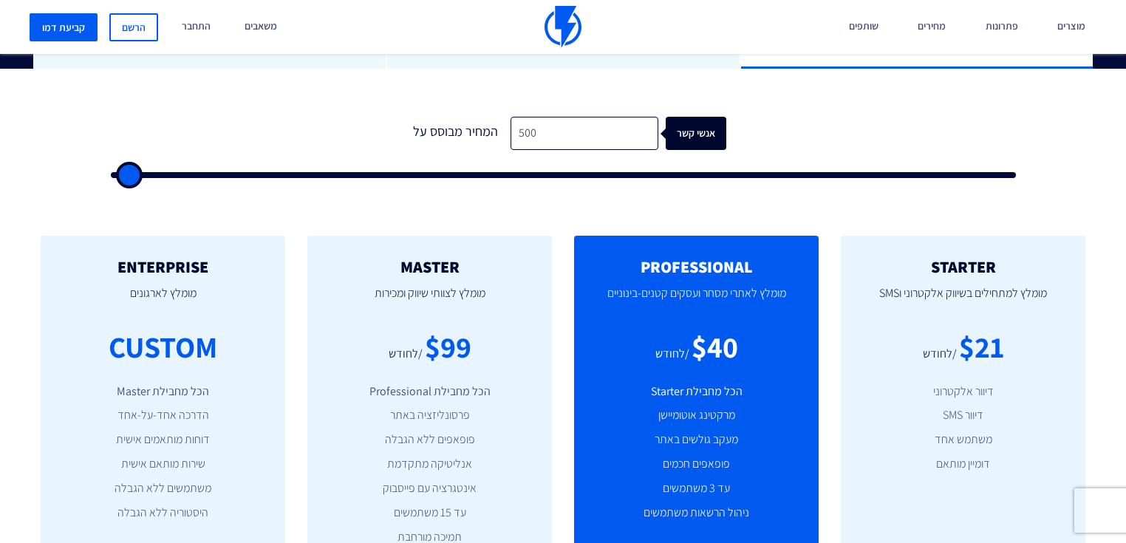
type input "500"
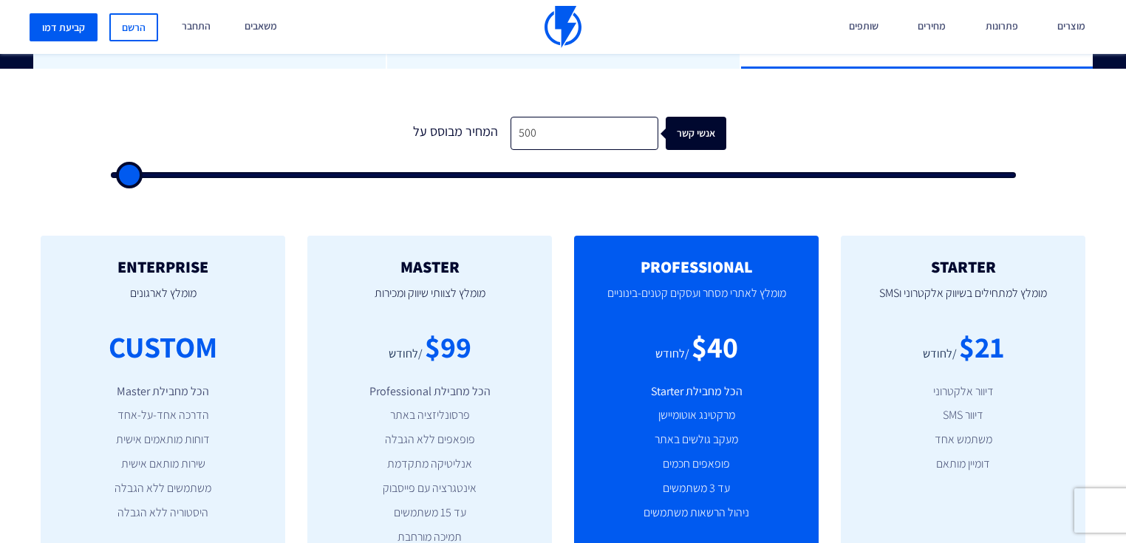
type input "500"
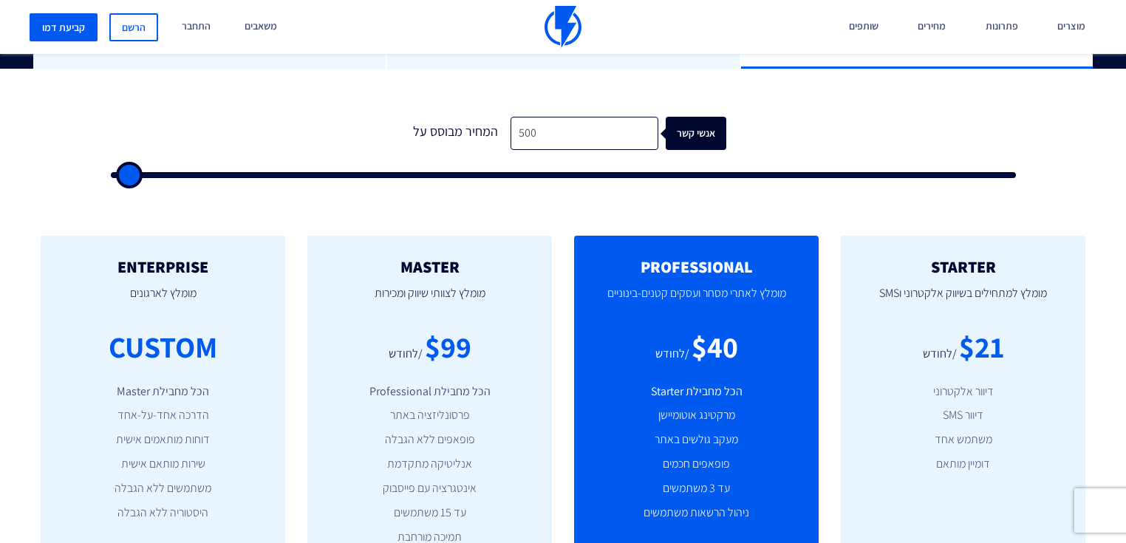
type input "500"
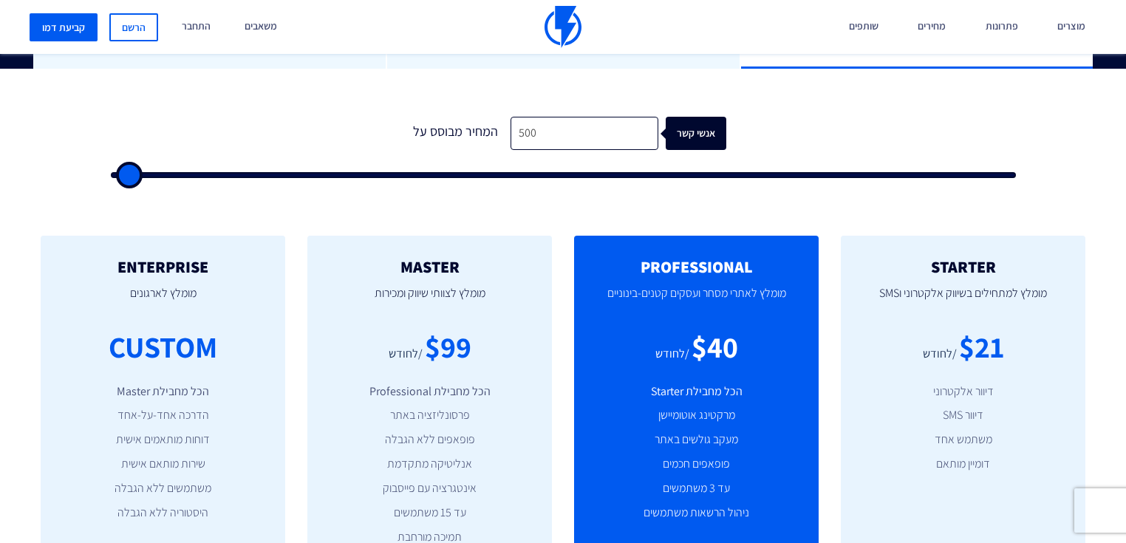
type input "500"
drag, startPoint x: 140, startPoint y: 137, endPoint x: 47, endPoint y: 173, distance: 99.2
click at [111, 173] on input "range" at bounding box center [563, 175] width 905 height 6
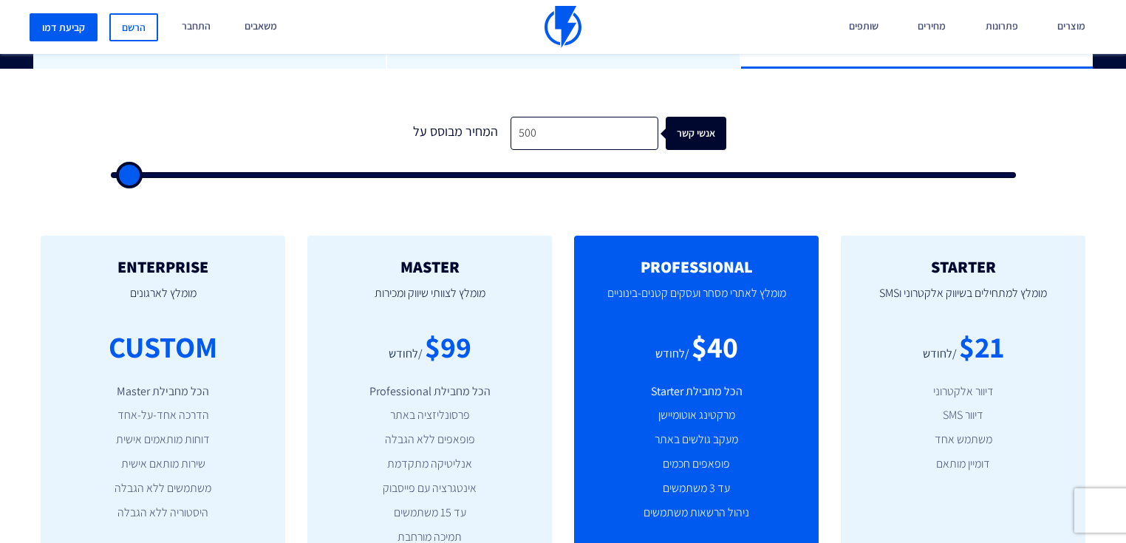
drag, startPoint x: 123, startPoint y: 145, endPoint x: 78, endPoint y: 160, distance: 48.1
click at [111, 172] on input "range" at bounding box center [563, 175] width 905 height 6
drag, startPoint x: 543, startPoint y: 92, endPoint x: 452, endPoint y: 106, distance: 92.0
click at [458, 117] on div "המחיר מבוסס על 500 אנשי קשר" at bounding box center [563, 133] width 327 height 33
drag, startPoint x: 521, startPoint y: 103, endPoint x: 662, endPoint y: 58, distance: 148.2
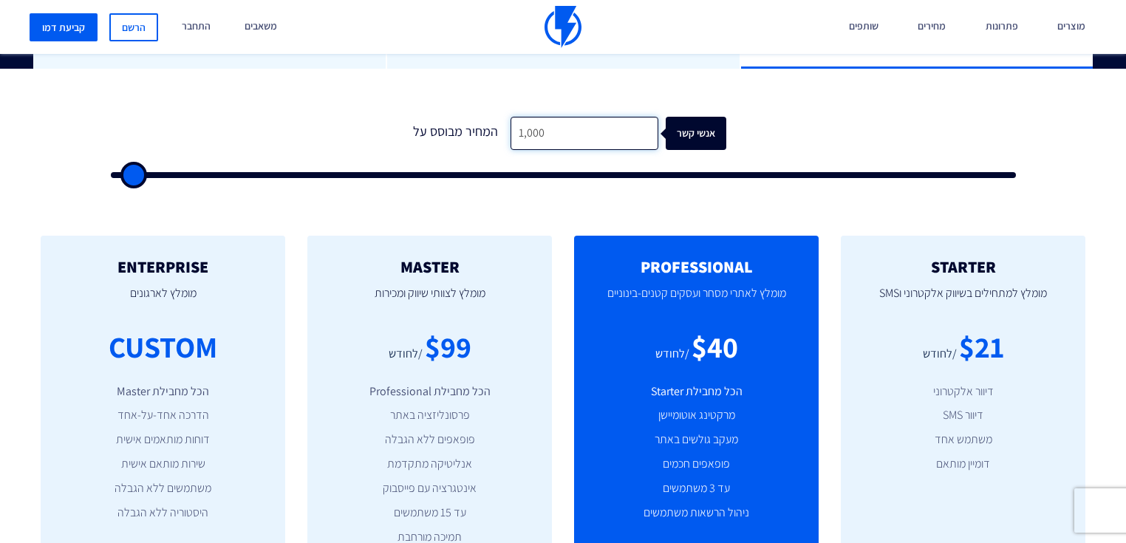
click at [659, 81] on div "0 המחיר מבוסס על 1,000 אנשי קשר" at bounding box center [563, 143] width 935 height 126
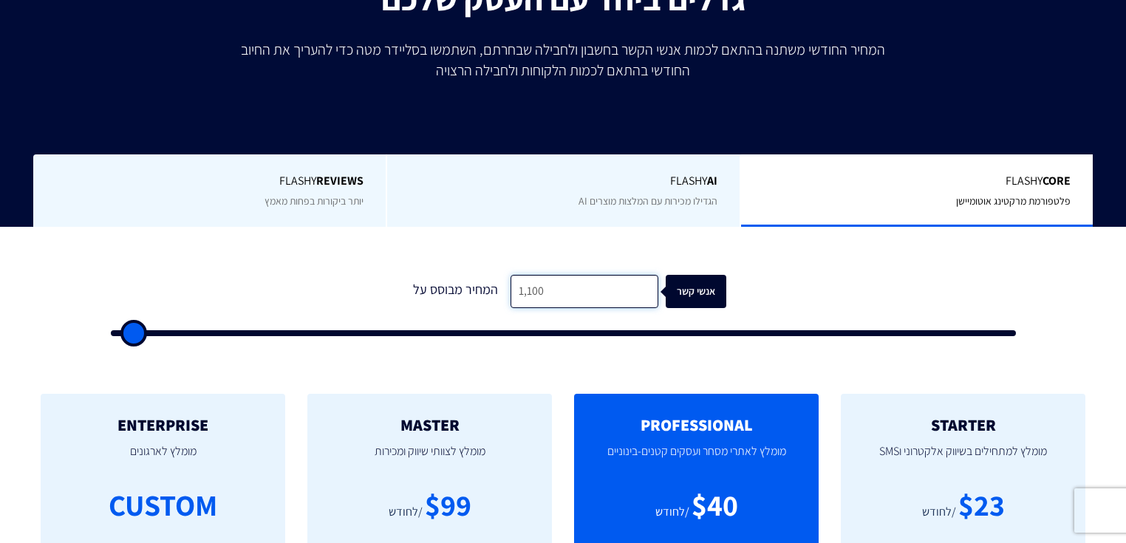
scroll to position [355, 0]
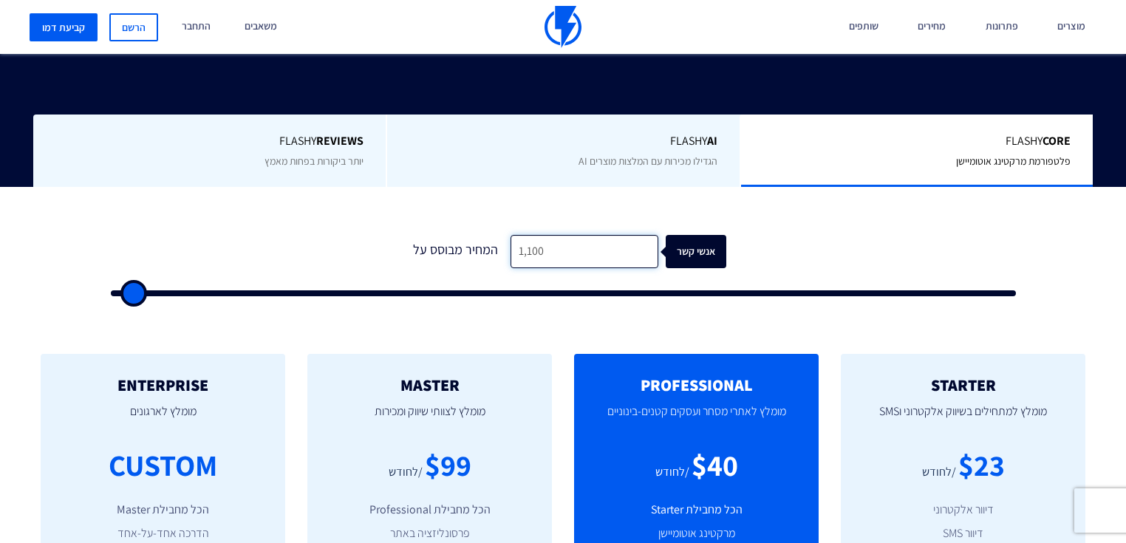
drag, startPoint x: 577, startPoint y: 228, endPoint x: 522, endPoint y: 232, distance: 55.6
click at [522, 235] on input "1,100" at bounding box center [585, 251] width 148 height 33
click at [560, 235] on input "1,100" at bounding box center [585, 251] width 148 height 33
click at [559, 235] on input "1,100" at bounding box center [585, 251] width 148 height 33
click at [561, 235] on input "1,100" at bounding box center [585, 251] width 148 height 33
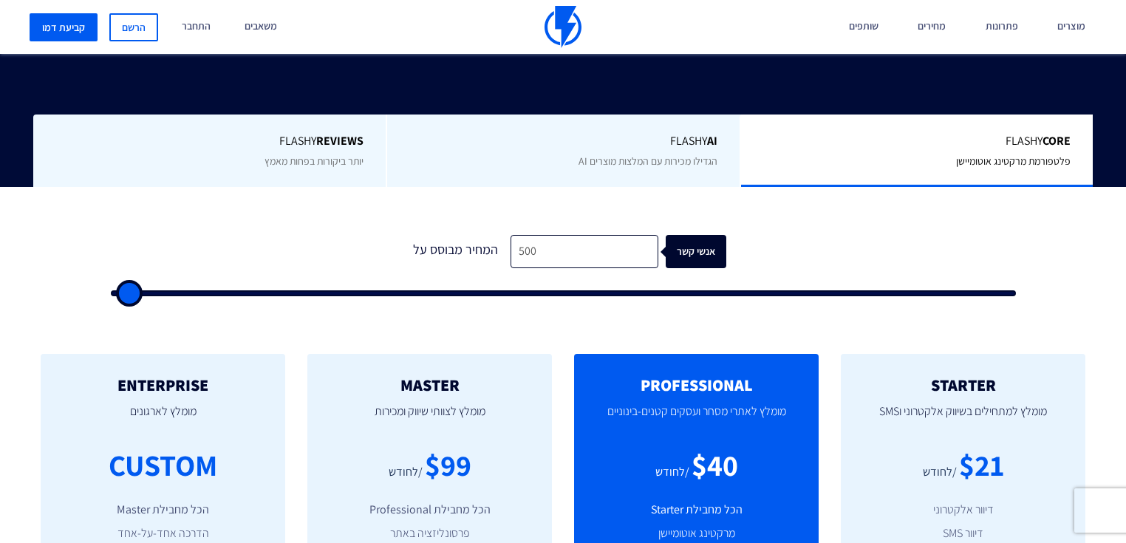
drag, startPoint x: 134, startPoint y: 264, endPoint x: 33, endPoint y: 282, distance: 103.5
click at [111, 290] on input "range" at bounding box center [563, 293] width 905 height 6
drag, startPoint x: 84, startPoint y: 245, endPoint x: 149, endPoint y: 270, distance: 69.7
click at [149, 270] on div "1 המחיר מבוסס על 500 אנשי קשר" at bounding box center [563, 255] width 957 height 137
click at [198, 287] on div "1 המחיר מבוסס על 500 אנשי קשר" at bounding box center [563, 261] width 935 height 126
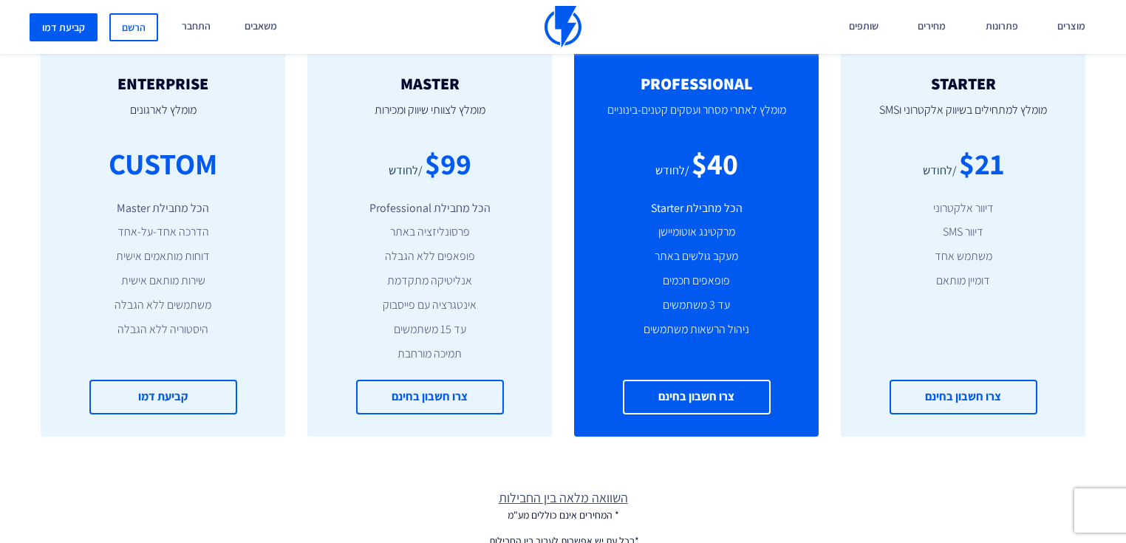
scroll to position [650, 0]
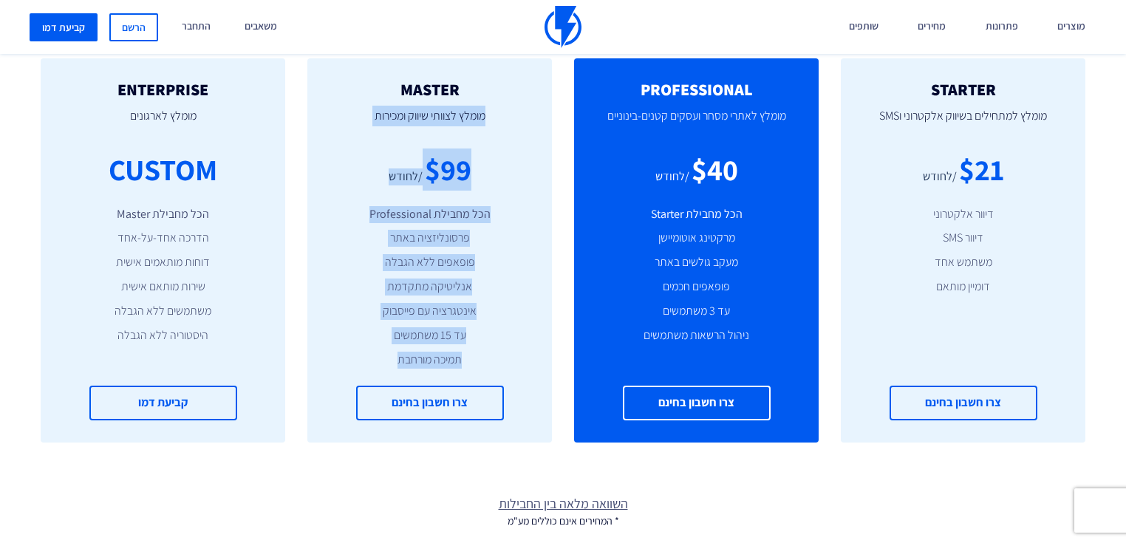
drag, startPoint x: 378, startPoint y: 325, endPoint x: 500, endPoint y: 77, distance: 276.3
click at [502, 75] on div "MASTER [PERSON_NAME] לצוותי שיווק ומכירות $99 /לחודש הכל מחבילת Professional פר…" at bounding box center [429, 250] width 245 height 384
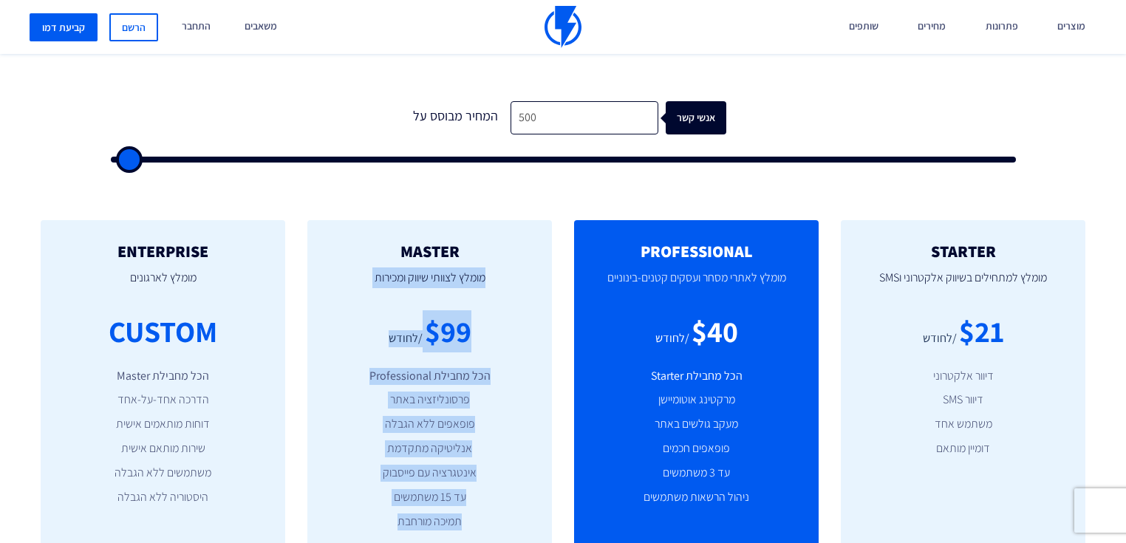
scroll to position [473, 0]
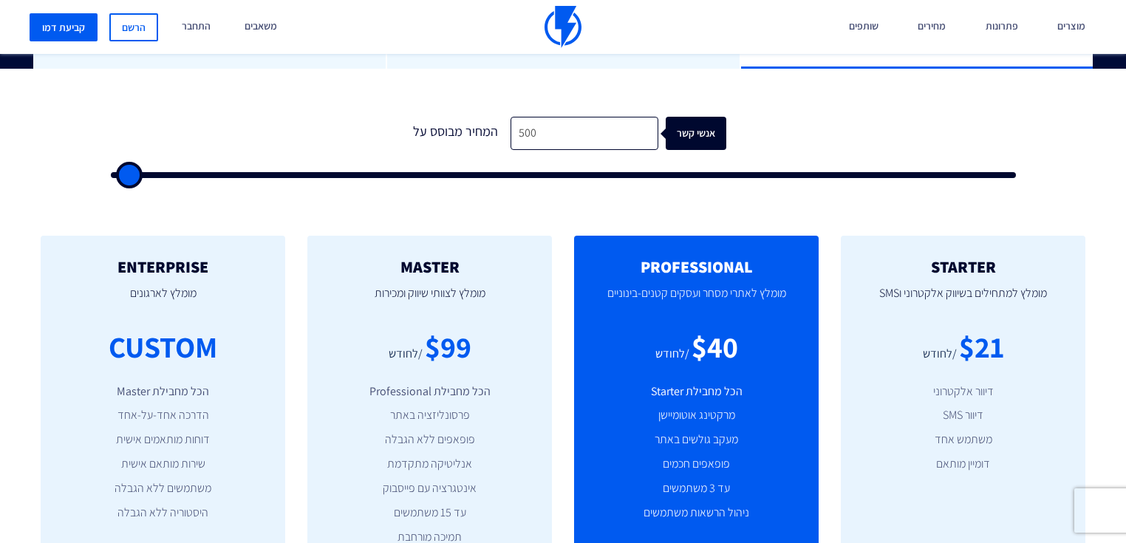
click at [457, 206] on div "STARTER מומלץ למתחילים בשיווק אלקטרוני וSMS $21 /לחודש דיוור אלקטרוני דיוור SMS…" at bounding box center [563, 427] width 1126 height 443
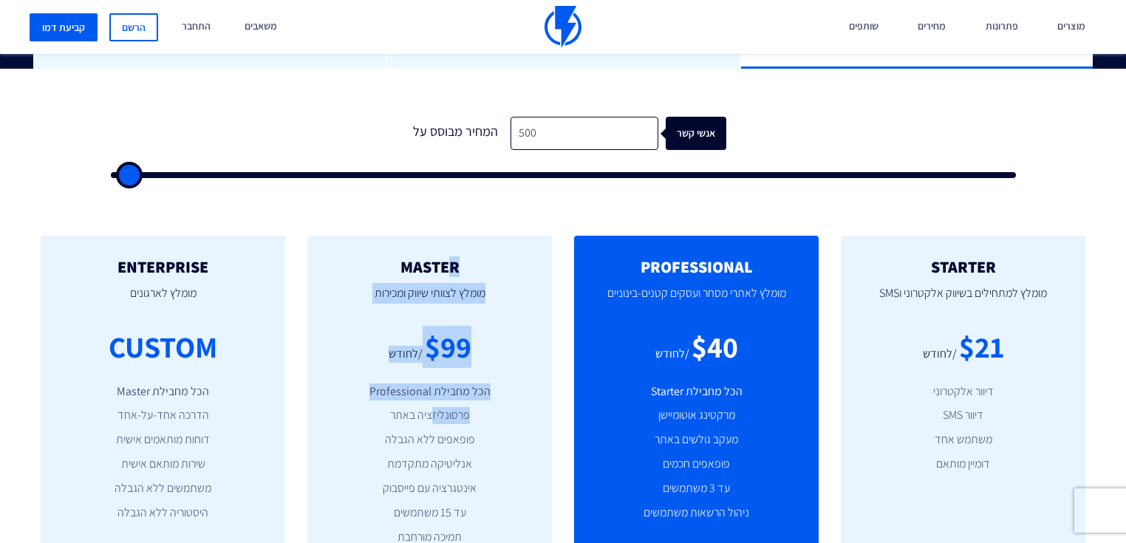
drag, startPoint x: 449, startPoint y: 233, endPoint x: 433, endPoint y: 390, distance: 157.4
click at [433, 392] on div "MASTER [PERSON_NAME] לצוותי שיווק ומכירות $99 /לחודש הכל מחבילת Professional פר…" at bounding box center [429, 428] width 245 height 384
click at [433, 407] on li "פרסונליזציה באתר" at bounding box center [430, 415] width 200 height 17
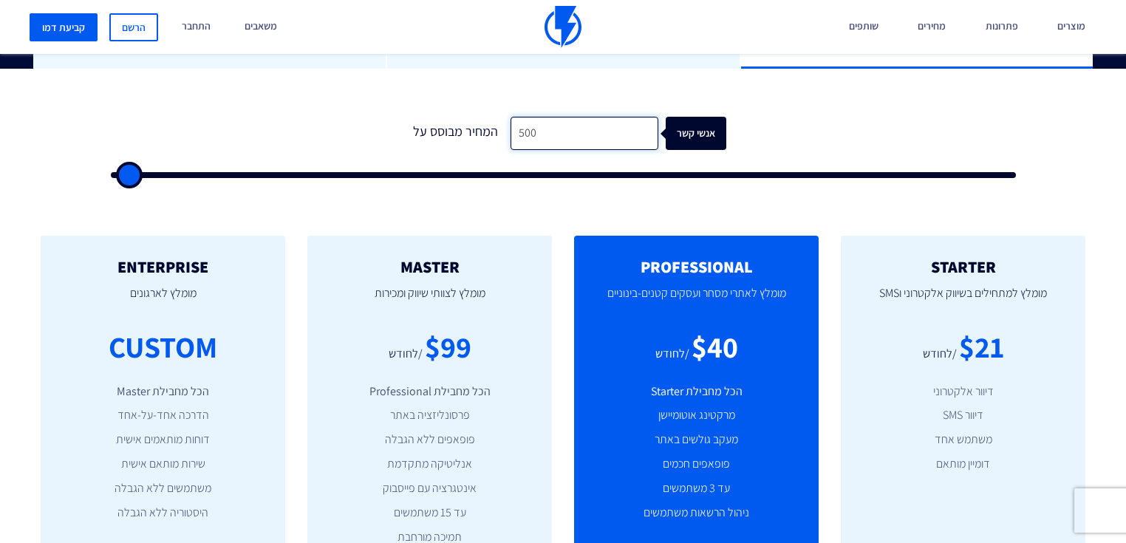
drag, startPoint x: 551, startPoint y: 110, endPoint x: 505, endPoint y: 104, distance: 46.2
click at [511, 117] on input "500" at bounding box center [585, 133] width 148 height 33
click at [540, 117] on input "500" at bounding box center [585, 133] width 148 height 33
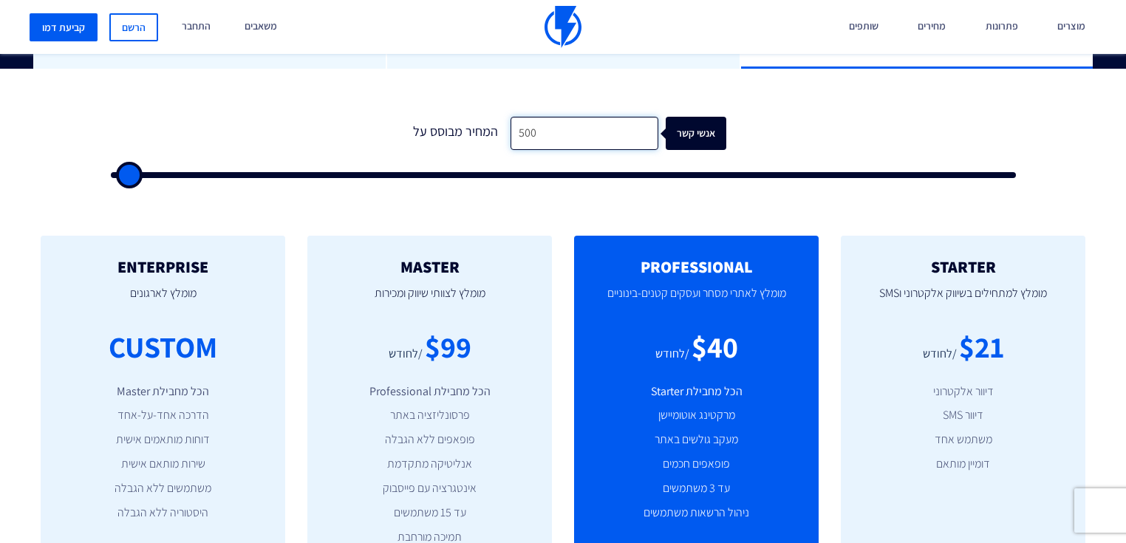
click at [563, 117] on input "500" at bounding box center [585, 133] width 148 height 33
click at [562, 117] on input "500" at bounding box center [585, 133] width 148 height 33
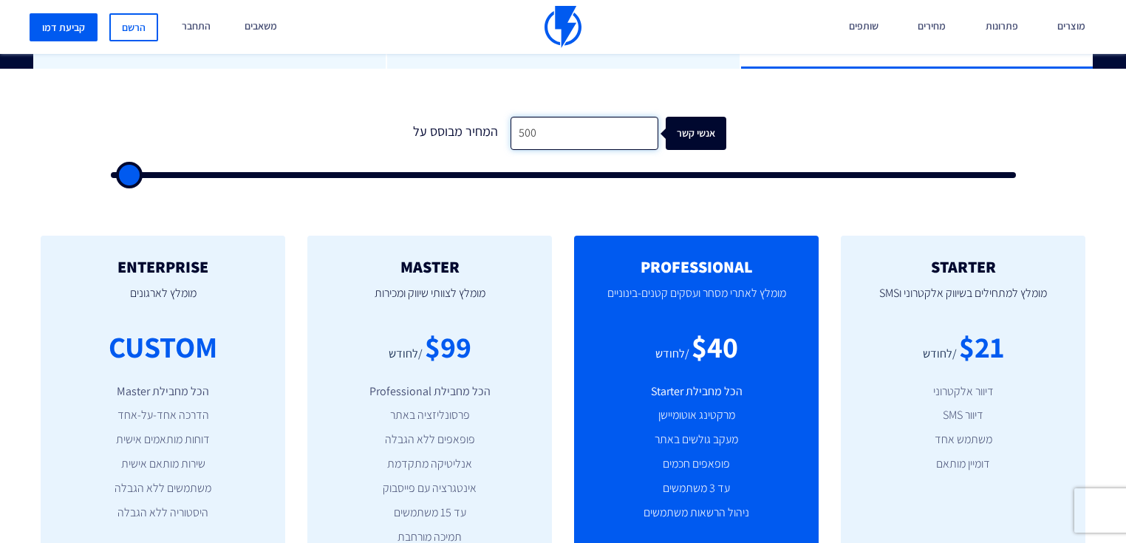
click at [559, 117] on input "500" at bounding box center [585, 133] width 148 height 33
click at [562, 117] on input "500" at bounding box center [585, 133] width 148 height 33
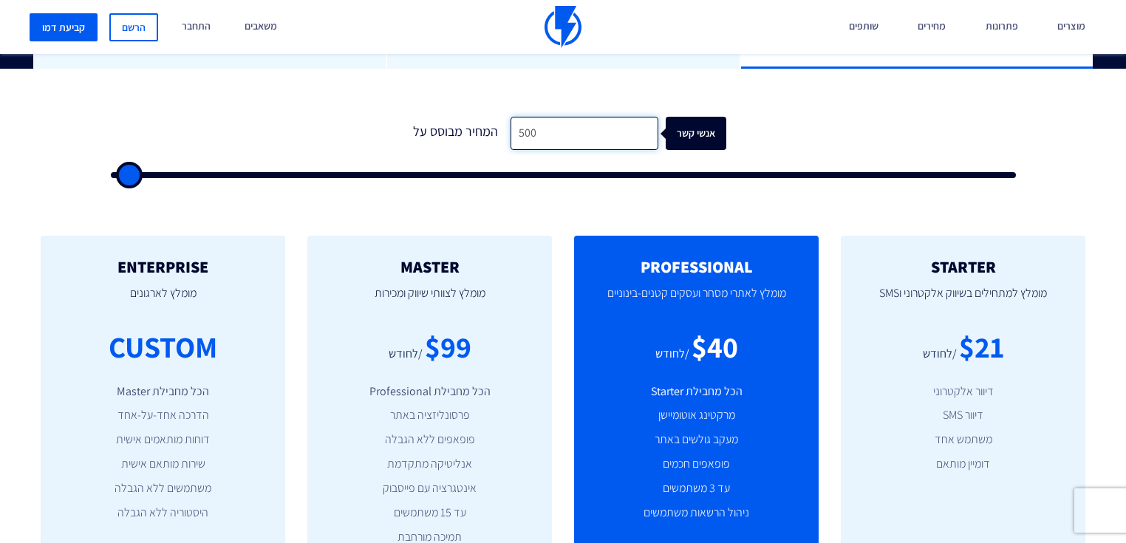
click at [562, 117] on input "500" at bounding box center [585, 133] width 148 height 33
drag, startPoint x: 140, startPoint y: 144, endPoint x: 105, endPoint y: 142, distance: 34.8
click at [111, 172] on input "range" at bounding box center [563, 175] width 905 height 6
